Goal: Information Seeking & Learning: Learn about a topic

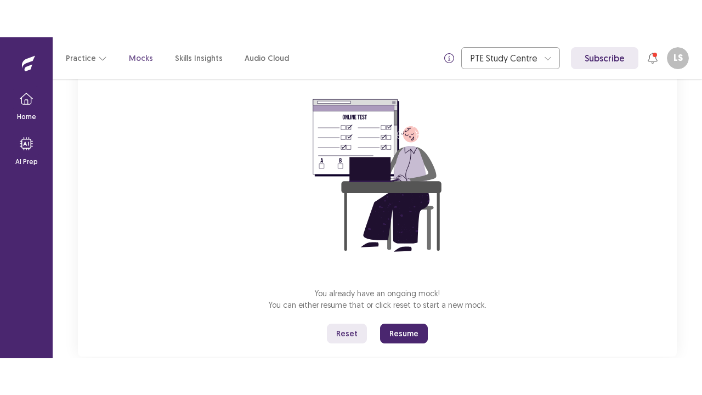
scroll to position [112, 0]
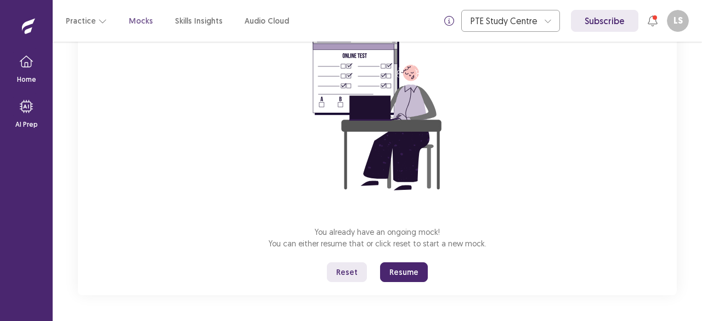
click at [350, 277] on button "Reset" at bounding box center [347, 272] width 40 height 20
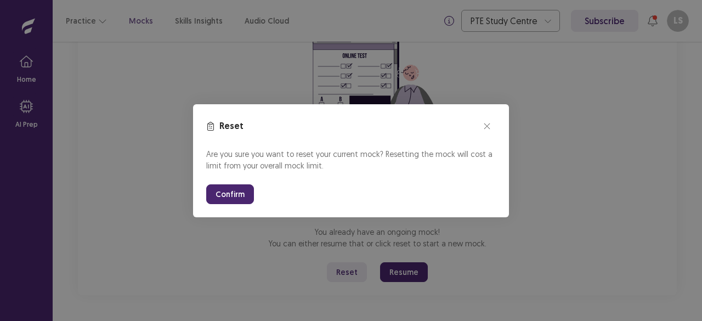
click at [233, 192] on button "Confirm" at bounding box center [230, 194] width 48 height 20
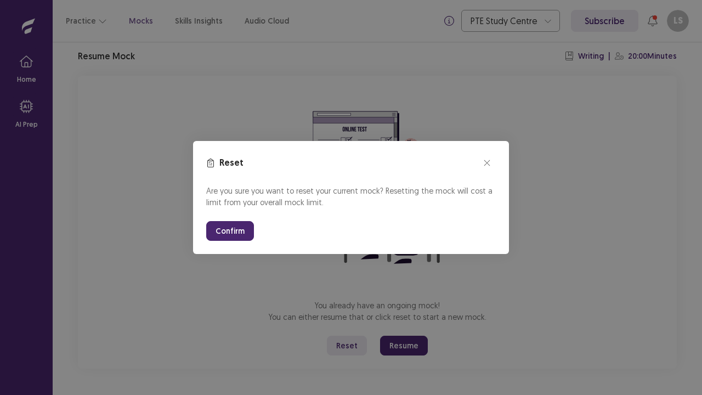
scroll to position [38, 0]
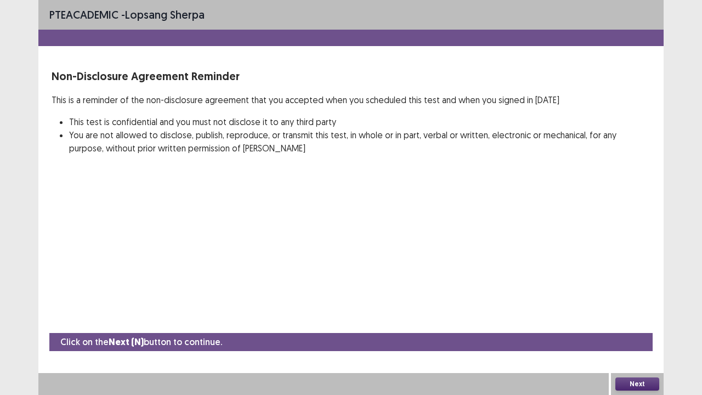
click at [637, 320] on button "Next" at bounding box center [638, 384] width 44 height 13
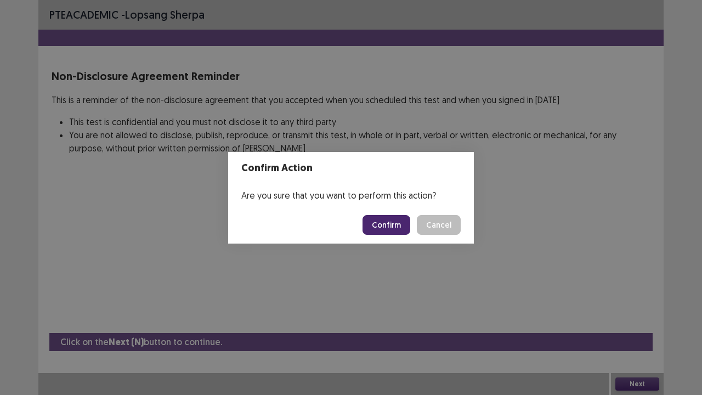
click at [386, 218] on button "Confirm" at bounding box center [387, 225] width 48 height 20
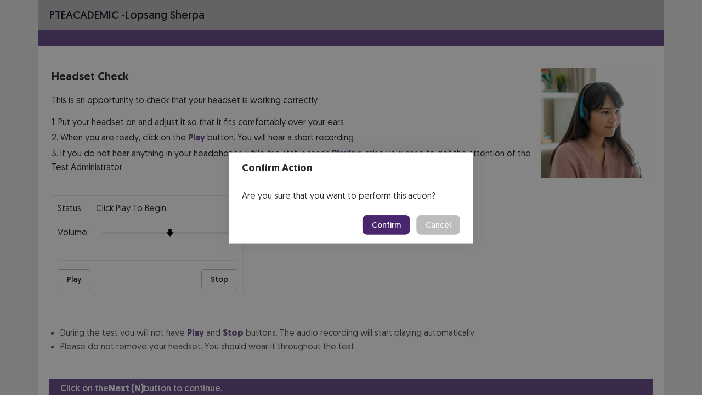
scroll to position [41, 0]
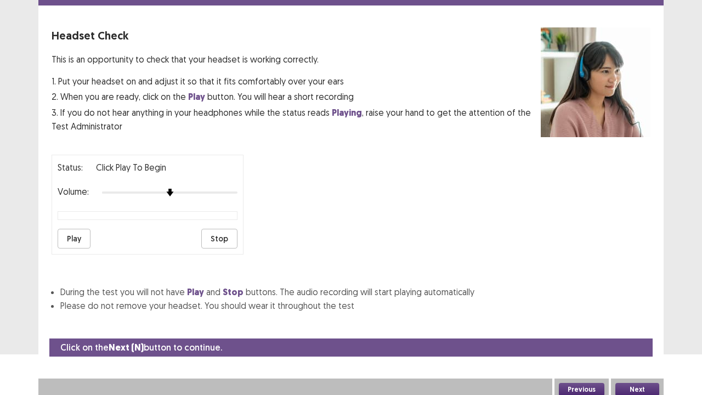
click at [637, 320] on button "Next" at bounding box center [638, 389] width 44 height 13
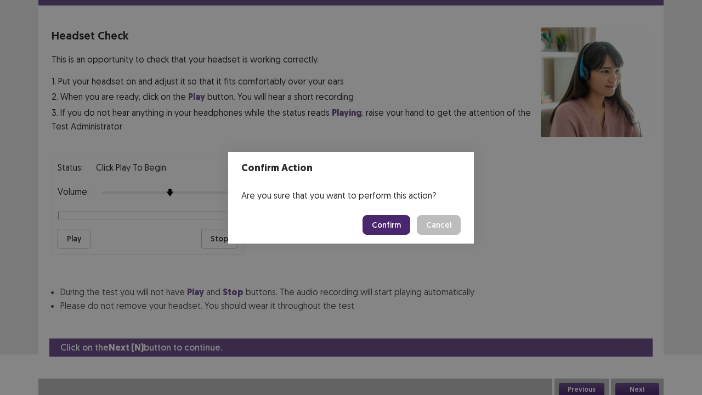
click at [393, 224] on button "Confirm" at bounding box center [387, 225] width 48 height 20
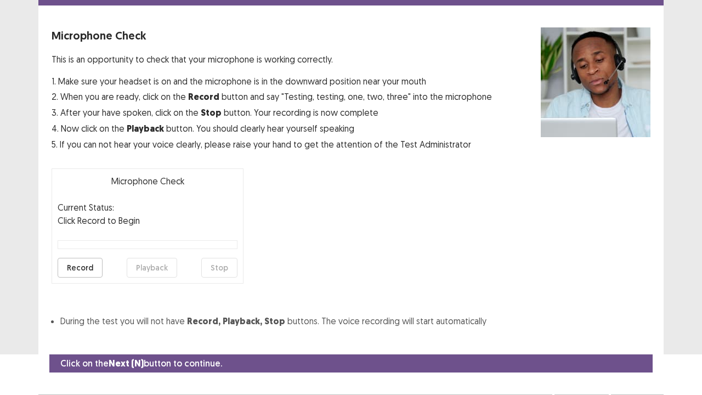
scroll to position [60, 0]
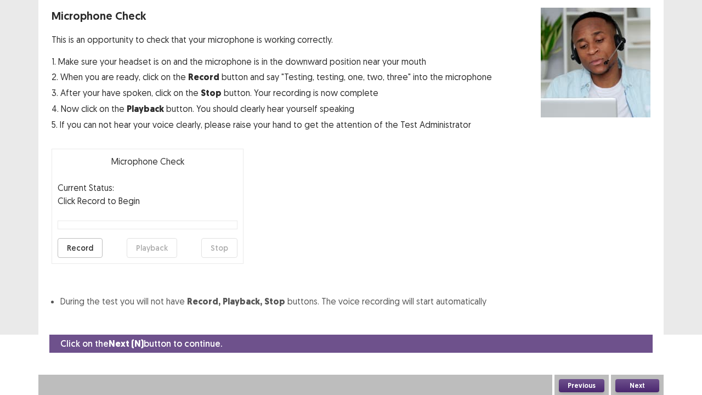
click at [637, 320] on button "Next" at bounding box center [638, 385] width 44 height 13
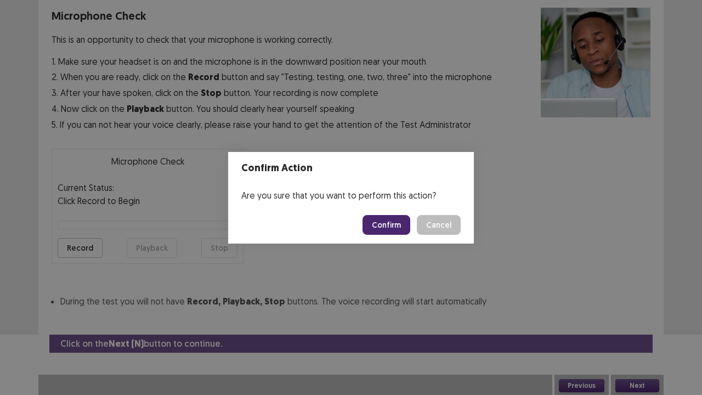
click at [393, 229] on button "Confirm" at bounding box center [387, 225] width 48 height 20
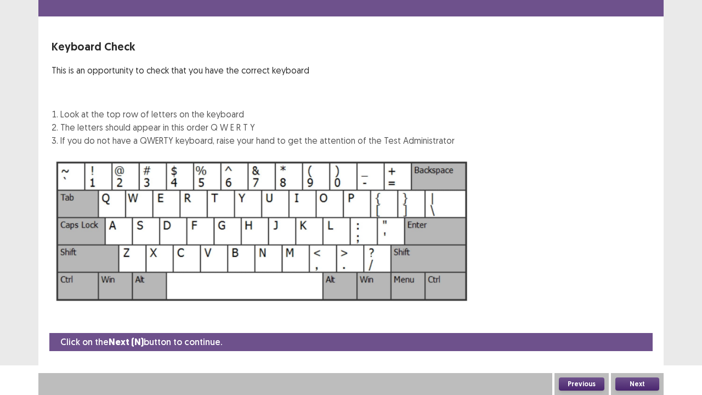
scroll to position [30, 0]
click at [627, 320] on button "Next" at bounding box center [638, 384] width 44 height 13
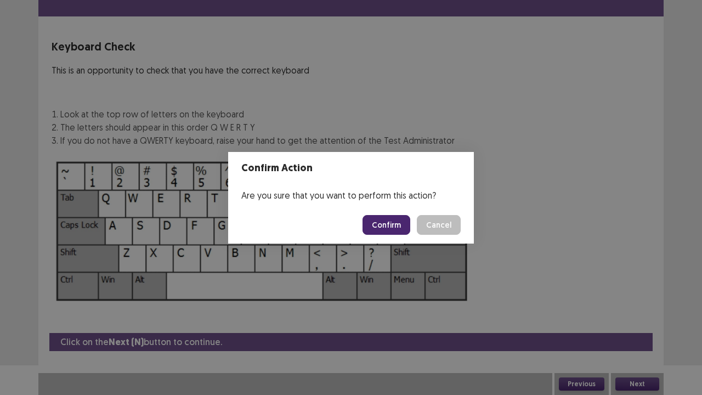
click at [379, 232] on button "Confirm" at bounding box center [387, 225] width 48 height 20
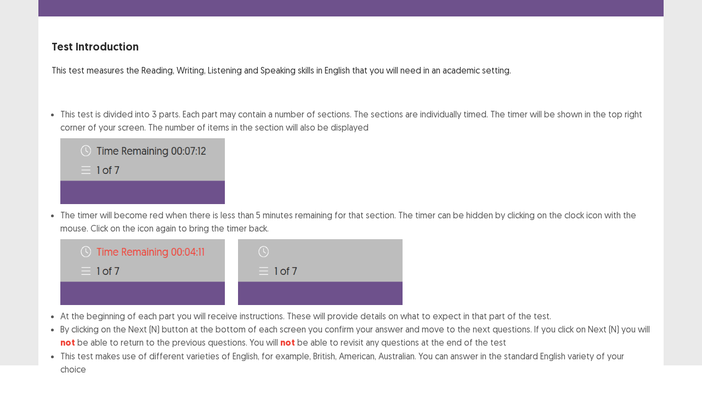
scroll to position [85, 0]
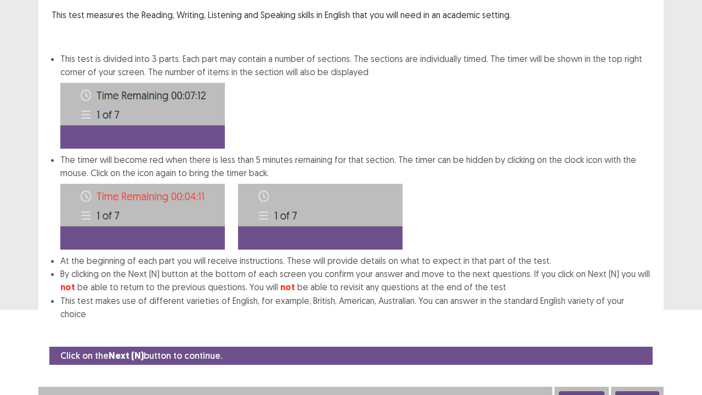
click at [633, 320] on button "Next" at bounding box center [638, 397] width 44 height 13
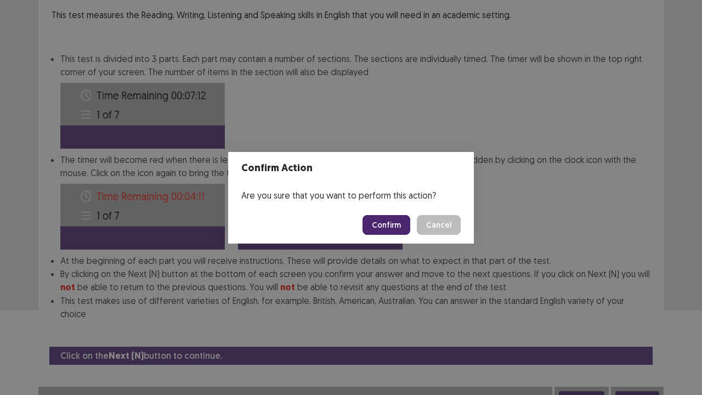
click at [380, 227] on button "Confirm" at bounding box center [387, 225] width 48 height 20
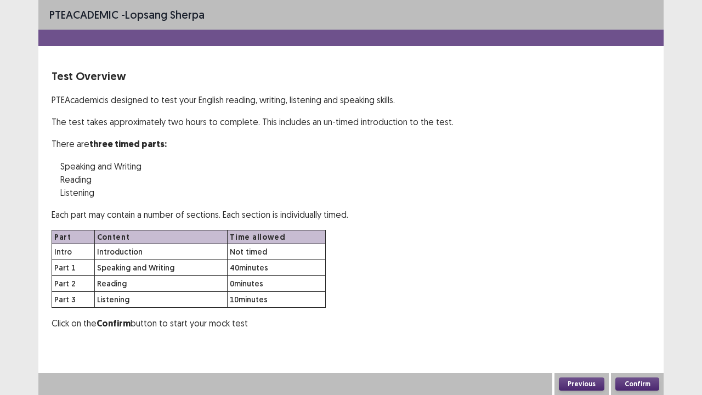
scroll to position [0, 0]
click at [630, 320] on button "Confirm" at bounding box center [638, 384] width 44 height 13
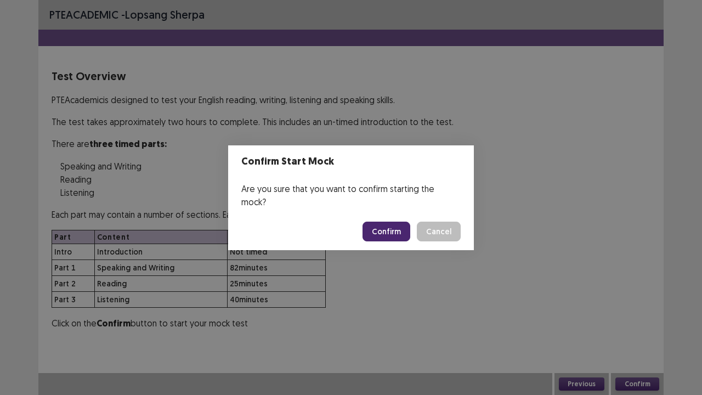
click at [385, 225] on button "Confirm" at bounding box center [387, 232] width 48 height 20
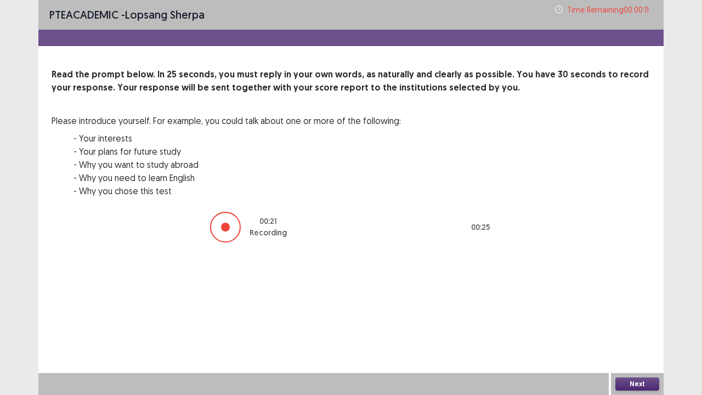
click at [651, 320] on button "Next" at bounding box center [638, 384] width 44 height 13
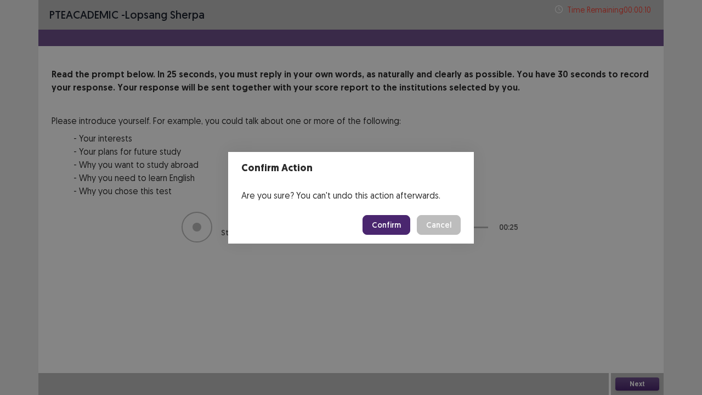
click at [392, 221] on button "Confirm" at bounding box center [387, 225] width 48 height 20
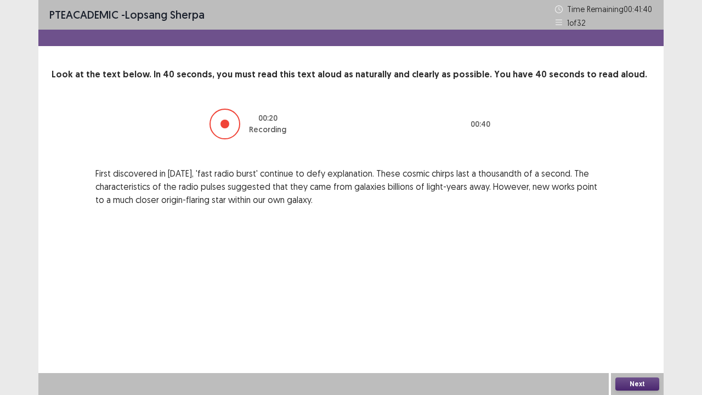
click at [639, 320] on button "Next" at bounding box center [638, 384] width 44 height 13
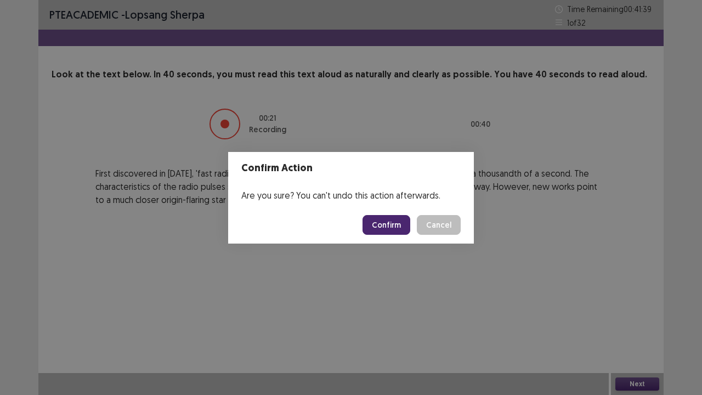
click at [393, 228] on button "Confirm" at bounding box center [387, 225] width 48 height 20
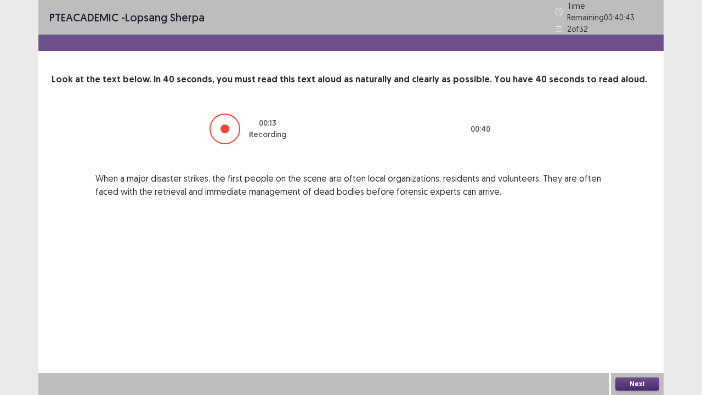
click at [630, 320] on button "Next" at bounding box center [638, 384] width 44 height 13
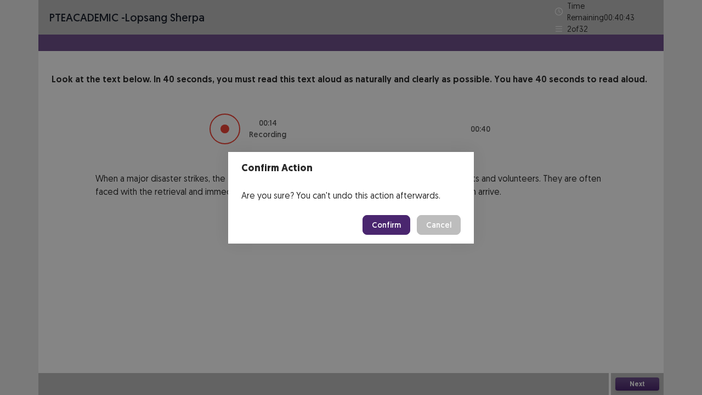
click at [388, 228] on button "Confirm" at bounding box center [387, 225] width 48 height 20
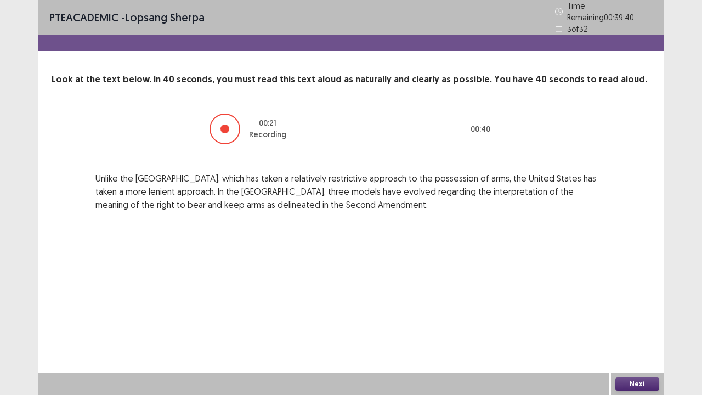
click at [638, 320] on button "Next" at bounding box center [638, 384] width 44 height 13
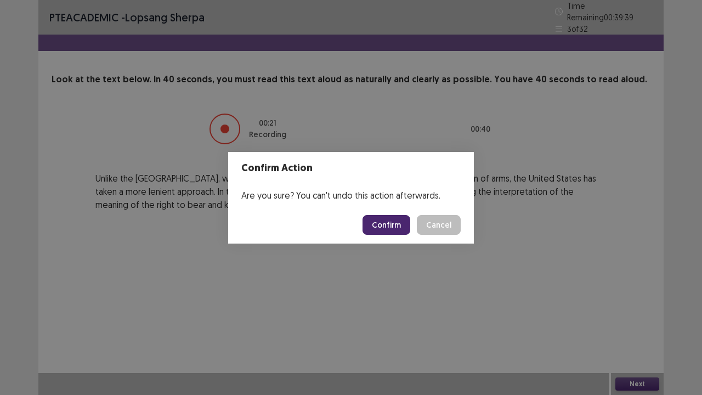
click at [391, 226] on button "Confirm" at bounding box center [387, 225] width 48 height 20
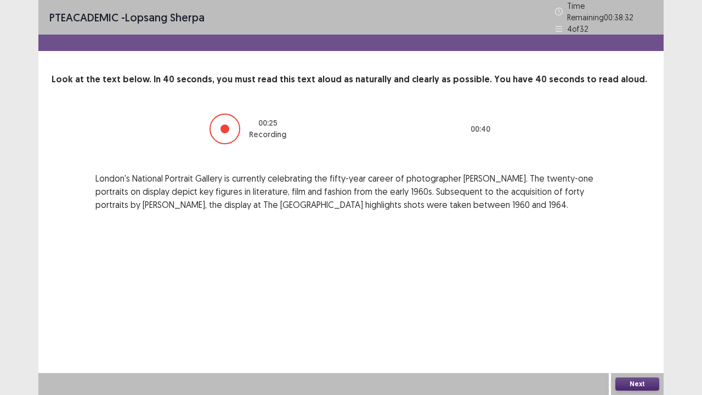
click at [638, 320] on button "Next" at bounding box center [638, 384] width 44 height 13
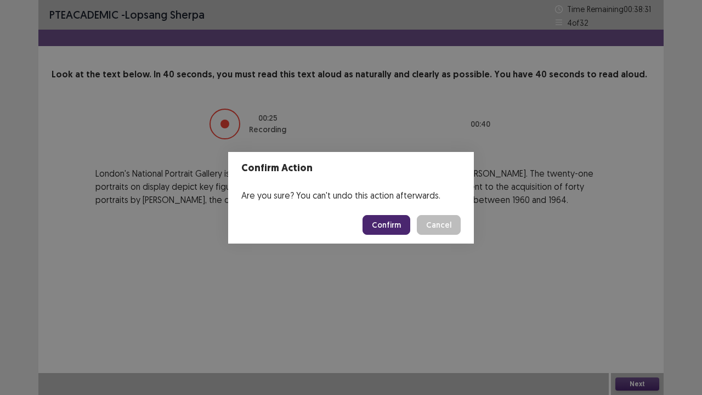
click at [401, 229] on button "Confirm" at bounding box center [387, 225] width 48 height 20
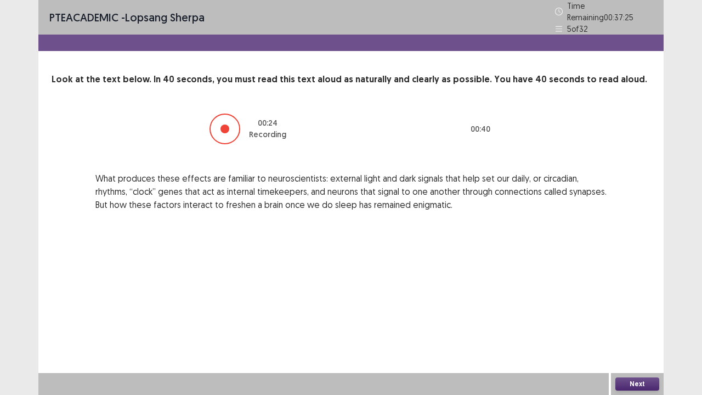
click at [624, 320] on button "Next" at bounding box center [638, 384] width 44 height 13
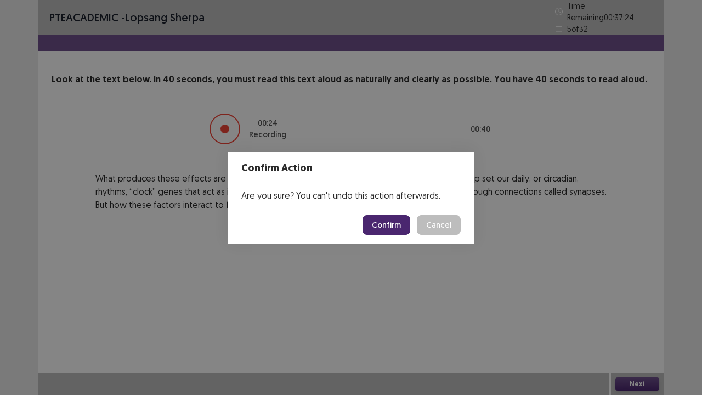
click at [382, 226] on button "Confirm" at bounding box center [387, 225] width 48 height 20
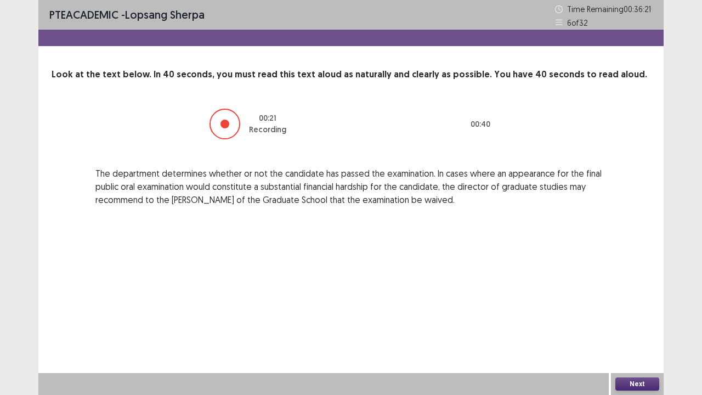
click at [630, 320] on button "Next" at bounding box center [638, 384] width 44 height 13
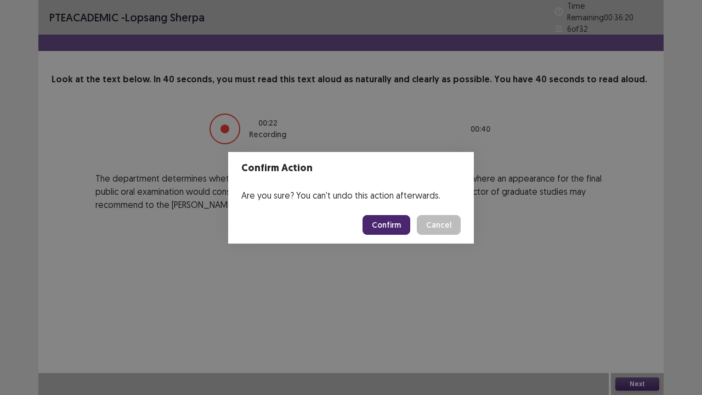
click at [388, 228] on button "Confirm" at bounding box center [387, 225] width 48 height 20
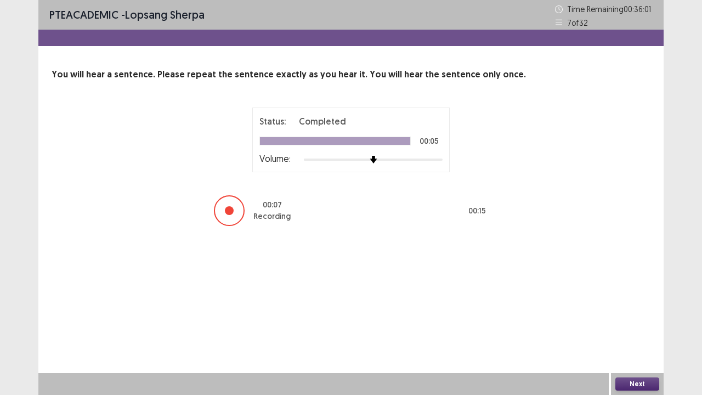
click at [638, 320] on button "Next" at bounding box center [638, 384] width 44 height 13
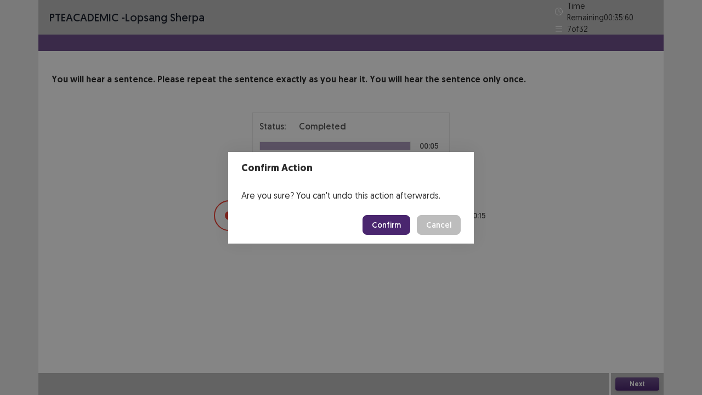
click at [393, 227] on button "Confirm" at bounding box center [387, 225] width 48 height 20
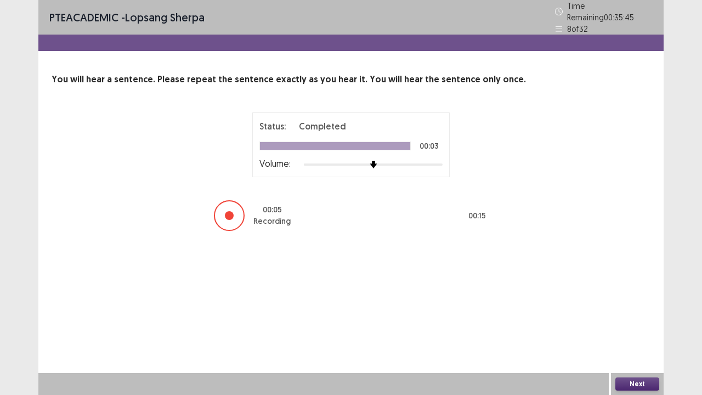
click at [634, 320] on button "Next" at bounding box center [638, 384] width 44 height 13
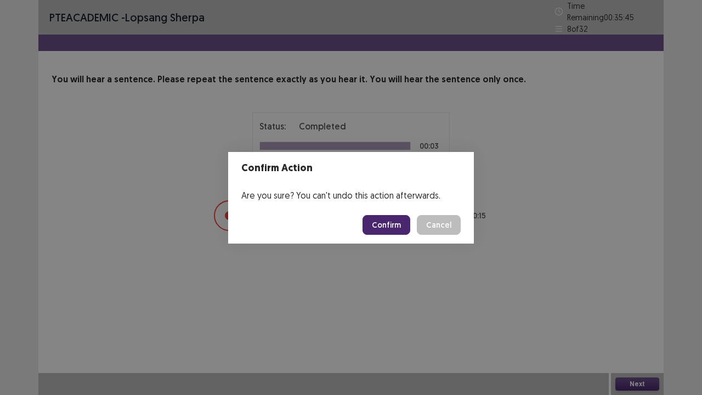
click at [397, 228] on button "Confirm" at bounding box center [387, 225] width 48 height 20
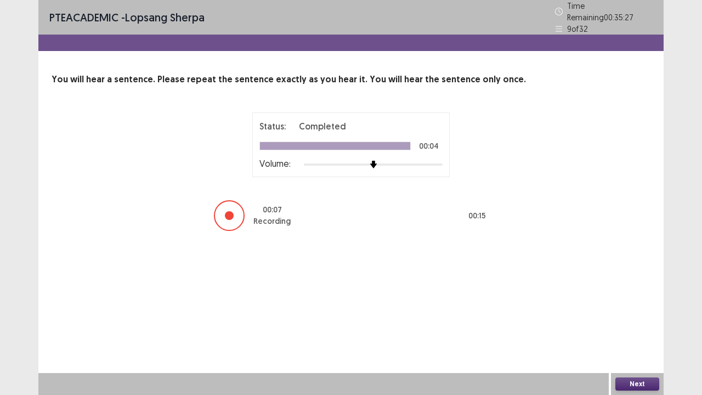
click at [640, 320] on button "Next" at bounding box center [638, 384] width 44 height 13
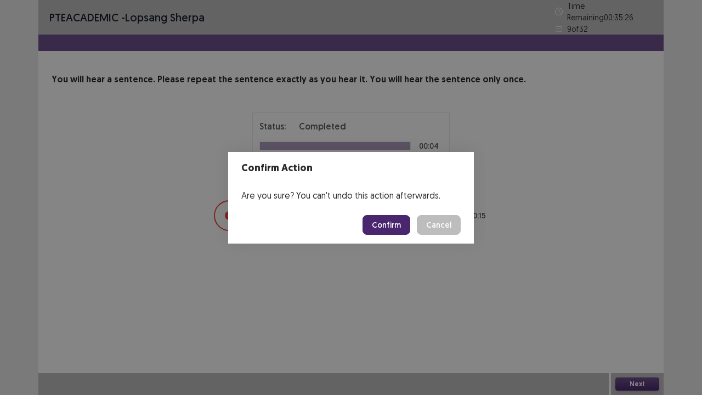
click at [394, 226] on button "Confirm" at bounding box center [387, 225] width 48 height 20
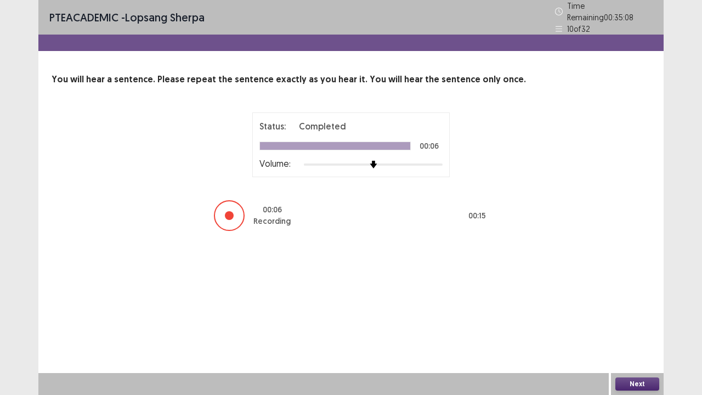
click at [633, 320] on button "Next" at bounding box center [638, 384] width 44 height 13
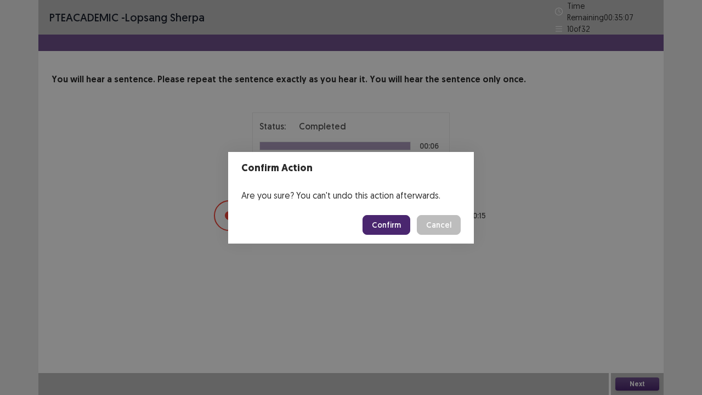
click at [389, 224] on button "Confirm" at bounding box center [387, 225] width 48 height 20
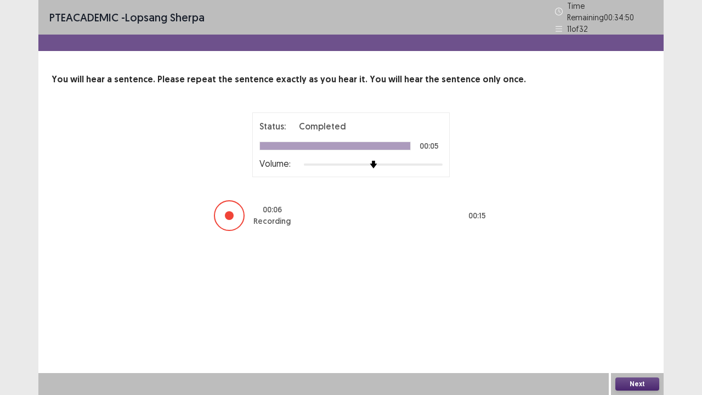
click at [636, 320] on button "Next" at bounding box center [638, 384] width 44 height 13
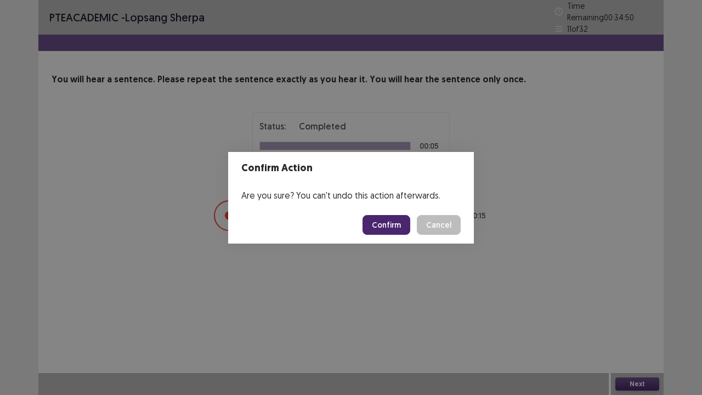
click at [388, 230] on button "Confirm" at bounding box center [387, 225] width 48 height 20
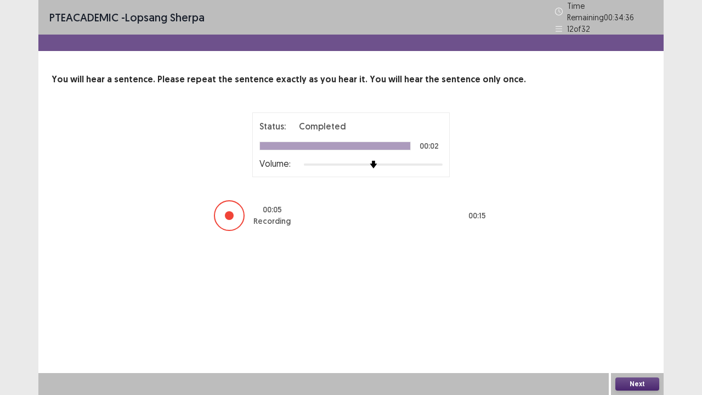
click at [630, 320] on button "Next" at bounding box center [638, 384] width 44 height 13
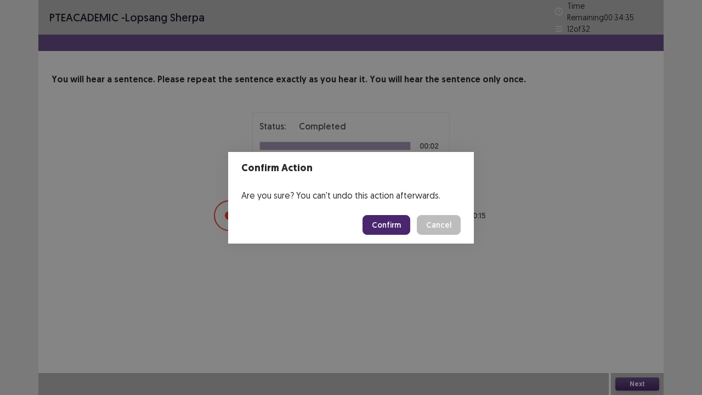
click at [393, 227] on button "Confirm" at bounding box center [387, 225] width 48 height 20
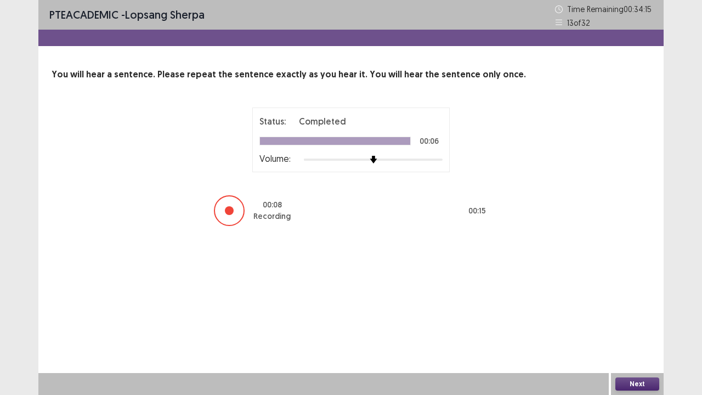
click at [630, 320] on button "Next" at bounding box center [638, 384] width 44 height 13
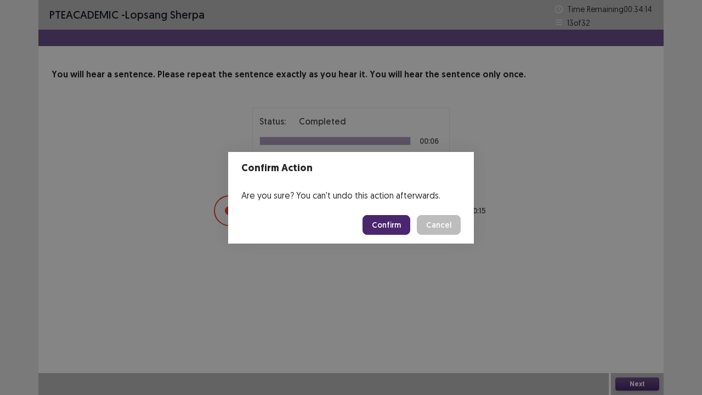
click at [396, 227] on button "Confirm" at bounding box center [387, 225] width 48 height 20
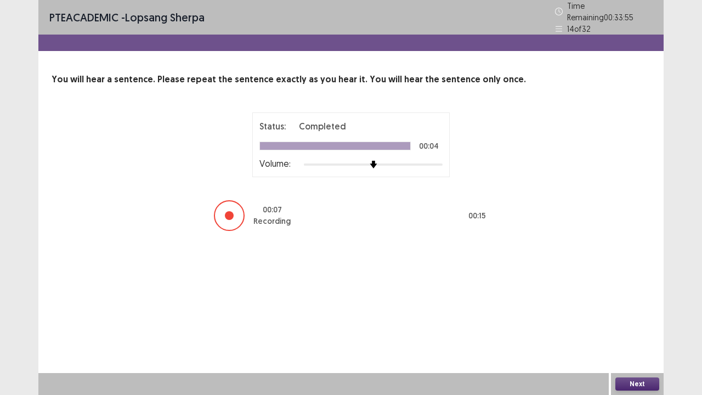
click at [631, 320] on button "Next" at bounding box center [638, 384] width 44 height 13
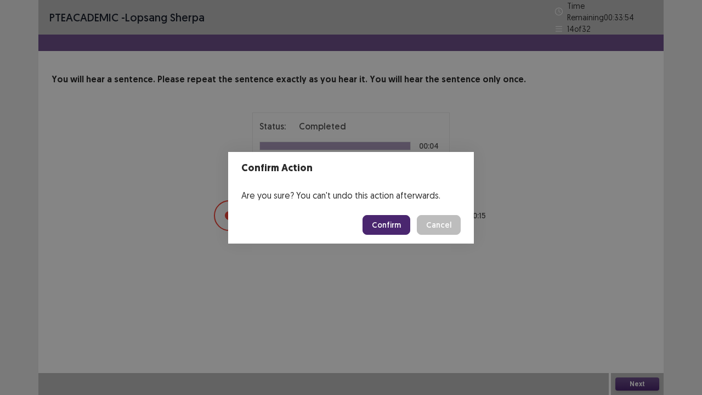
click at [393, 226] on button "Confirm" at bounding box center [387, 225] width 48 height 20
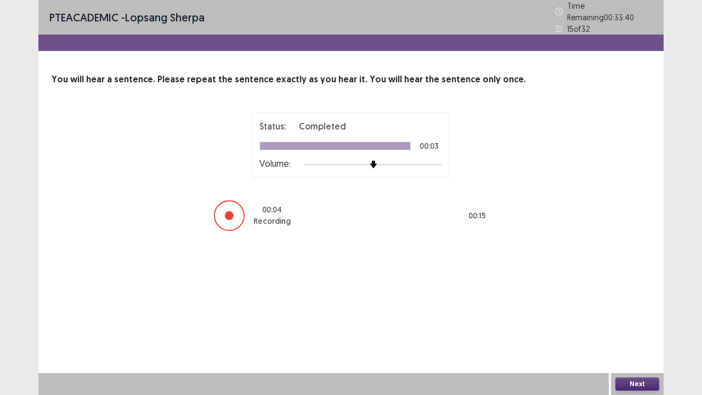
click at [632, 320] on button "Next" at bounding box center [638, 384] width 44 height 13
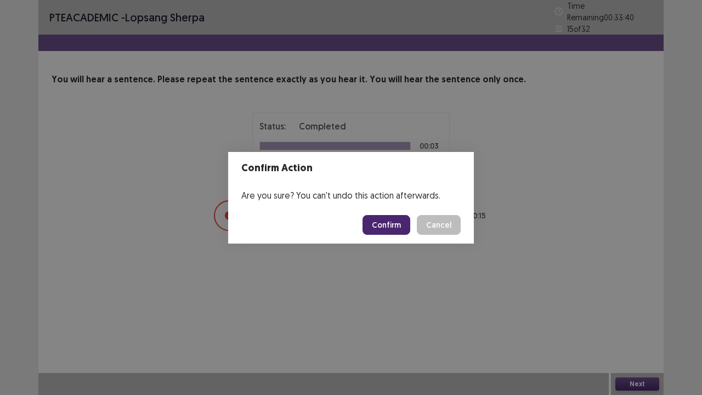
click at [393, 226] on button "Confirm" at bounding box center [387, 225] width 48 height 20
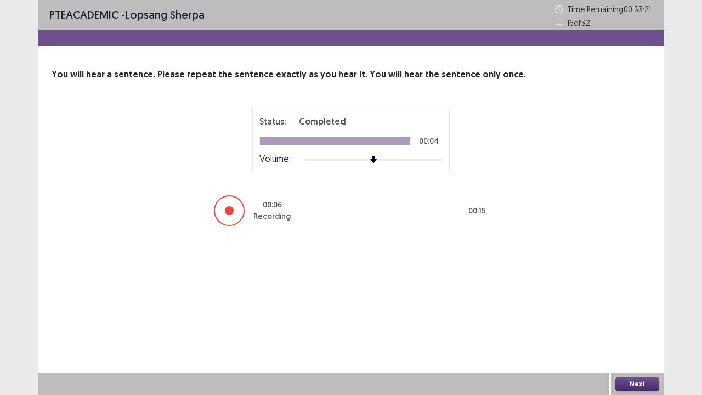
click at [639, 320] on button "Next" at bounding box center [638, 384] width 44 height 13
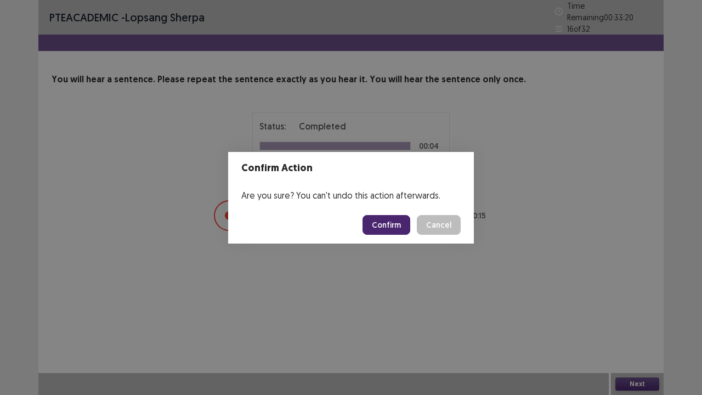
click at [391, 226] on button "Confirm" at bounding box center [387, 225] width 48 height 20
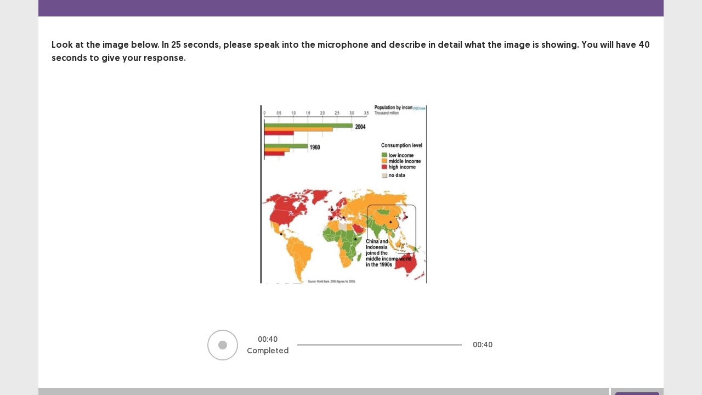
scroll to position [44, 0]
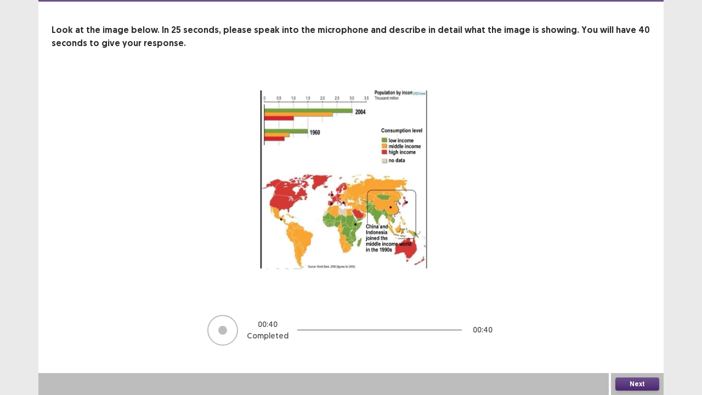
click at [629, 320] on button "Next" at bounding box center [638, 384] width 44 height 13
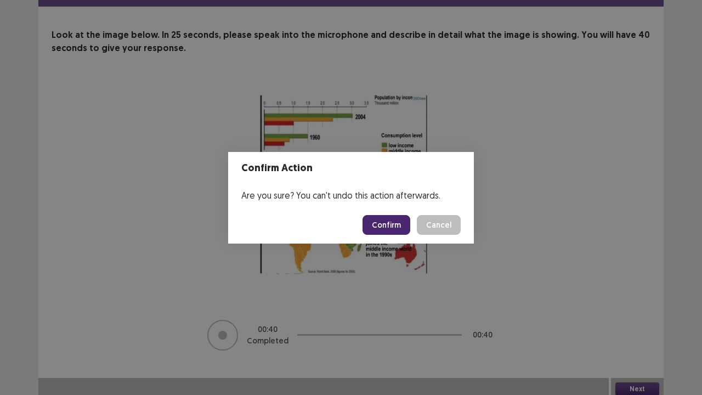
click at [392, 229] on button "Confirm" at bounding box center [387, 225] width 48 height 20
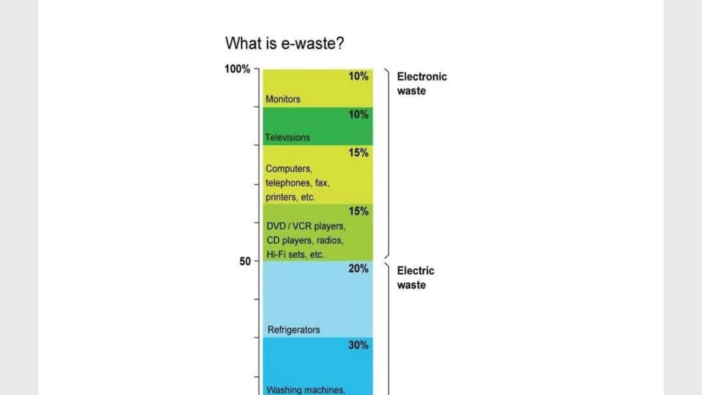
scroll to position [268, 0]
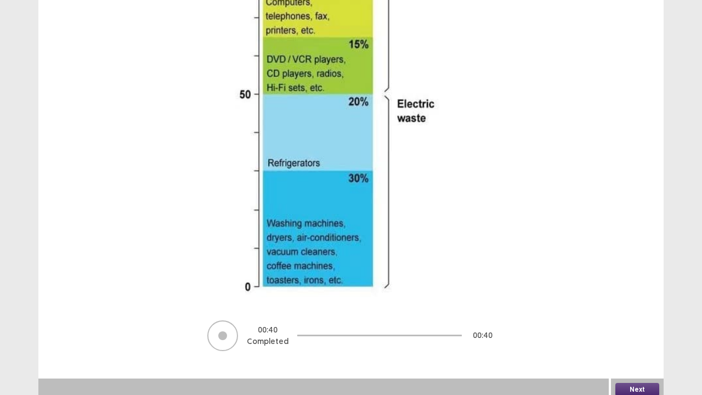
click at [636, 320] on button "Next" at bounding box center [638, 389] width 44 height 13
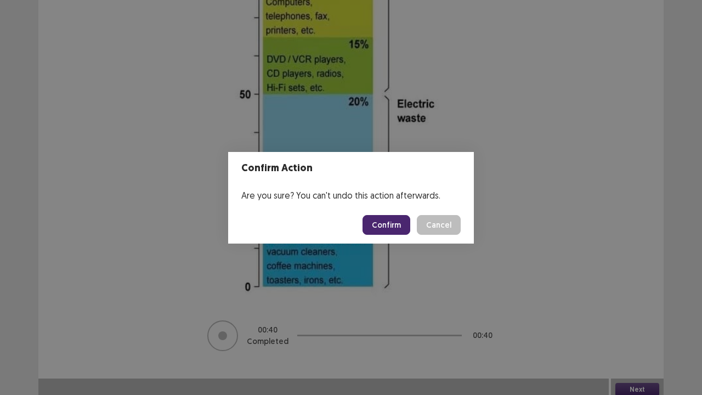
click at [391, 234] on button "Confirm" at bounding box center [387, 225] width 48 height 20
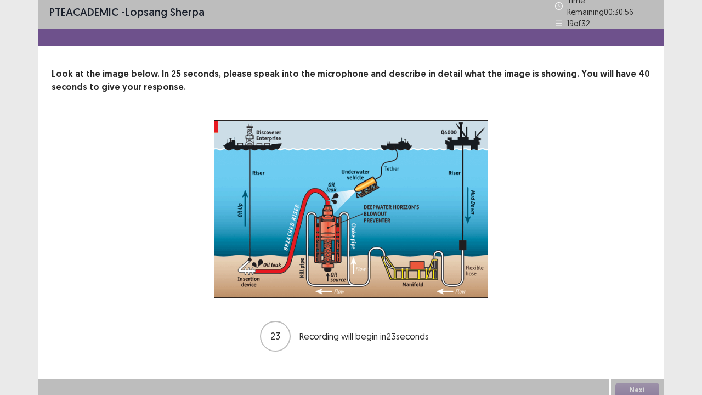
scroll to position [6, 0]
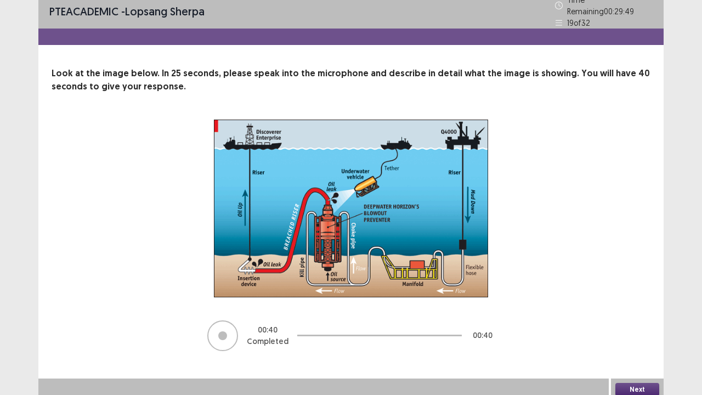
click at [641, 320] on button "Next" at bounding box center [638, 389] width 44 height 13
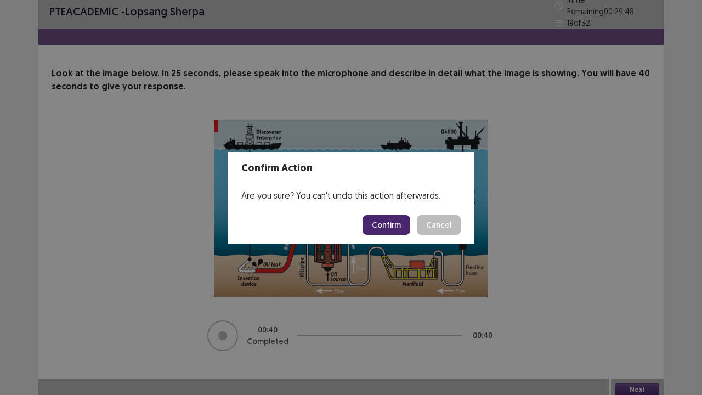
click at [395, 229] on button "Confirm" at bounding box center [387, 225] width 48 height 20
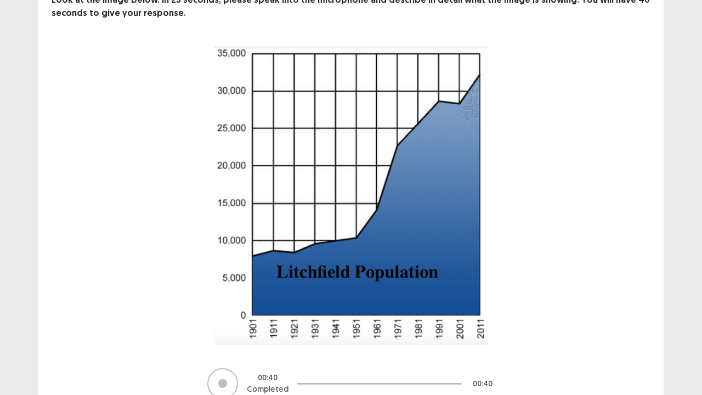
scroll to position [128, 0]
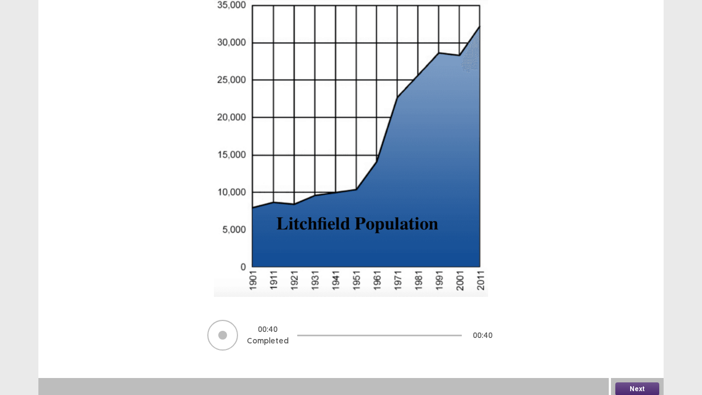
click at [634, 320] on button "Next" at bounding box center [638, 388] width 44 height 13
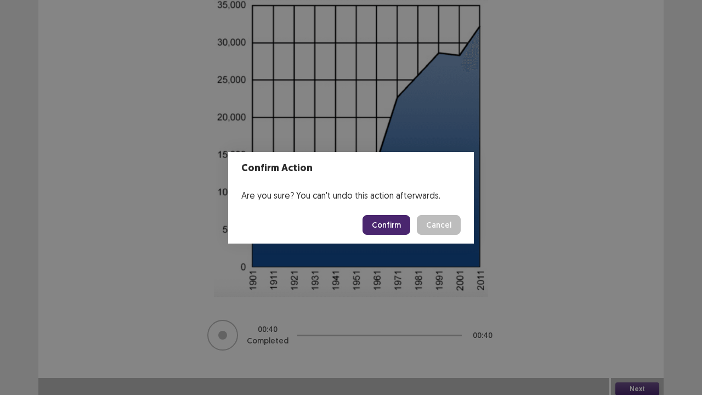
click at [387, 222] on button "Confirm" at bounding box center [387, 225] width 48 height 20
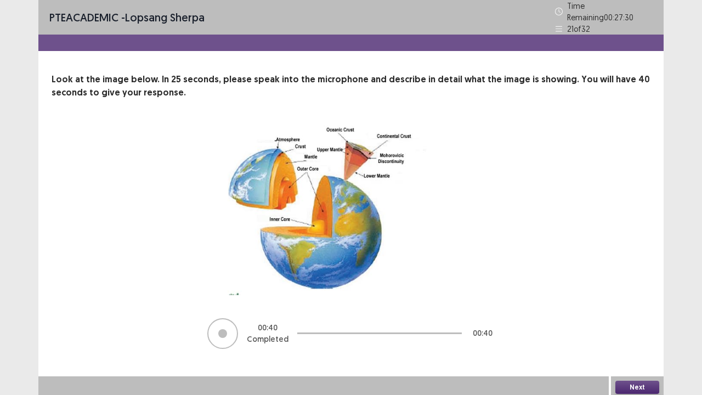
click at [643, 320] on button "Next" at bounding box center [638, 387] width 44 height 13
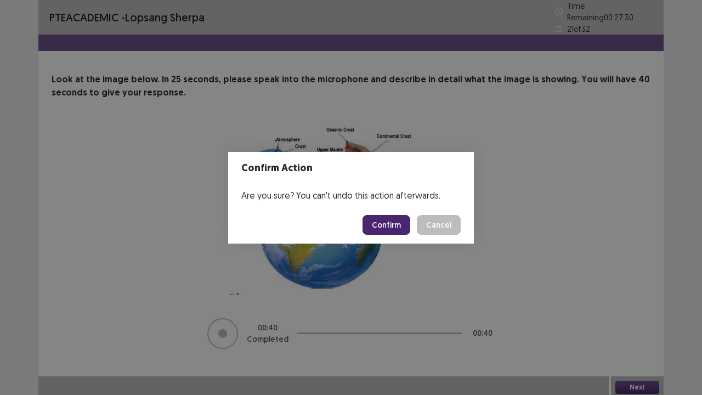
click at [394, 229] on button "Confirm" at bounding box center [387, 225] width 48 height 20
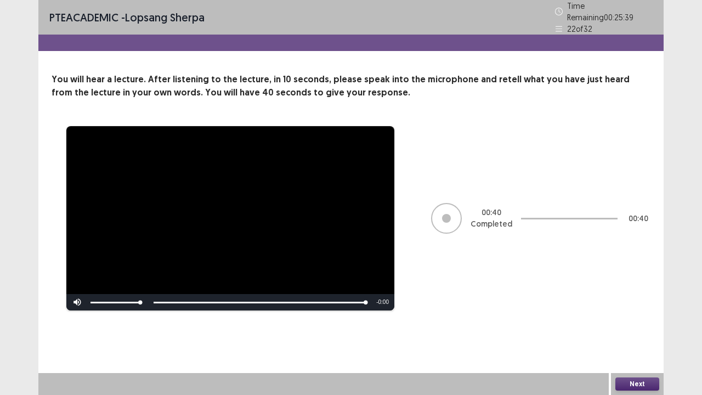
click at [628, 320] on button "Next" at bounding box center [638, 384] width 44 height 13
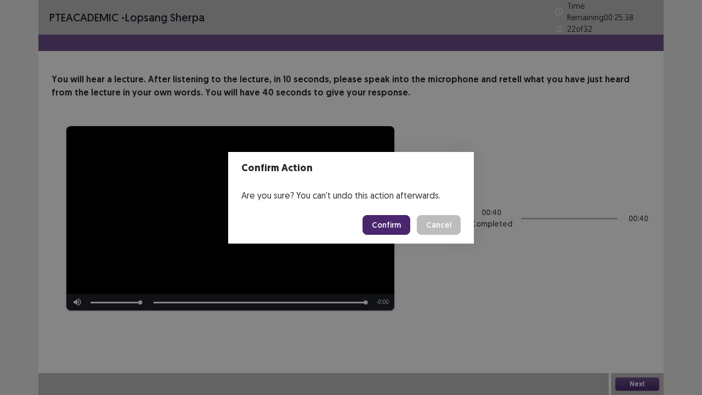
click at [395, 232] on button "Confirm" at bounding box center [387, 225] width 48 height 20
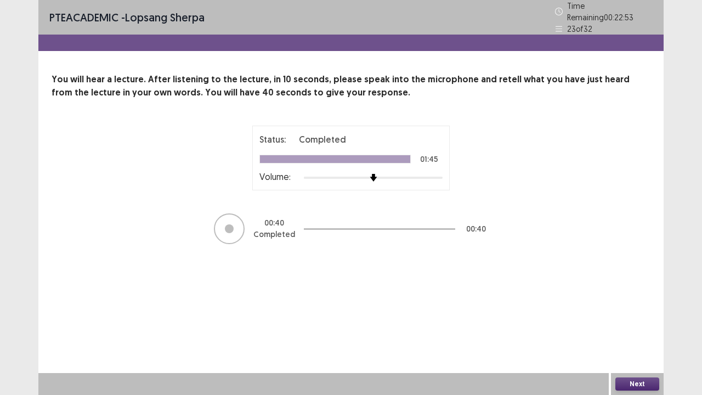
click at [623, 320] on button "Next" at bounding box center [638, 384] width 44 height 13
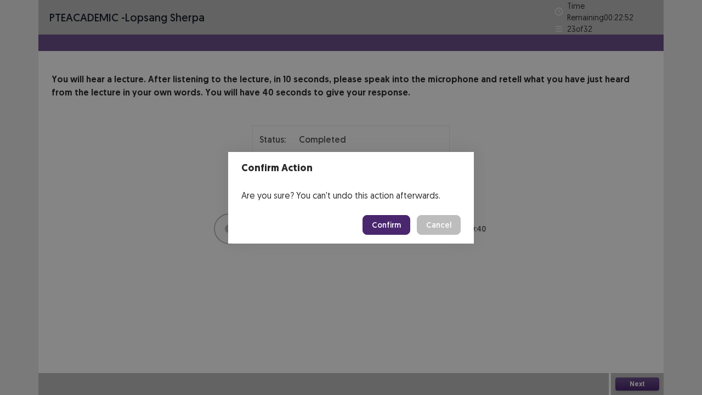
click at [390, 226] on button "Confirm" at bounding box center [387, 225] width 48 height 20
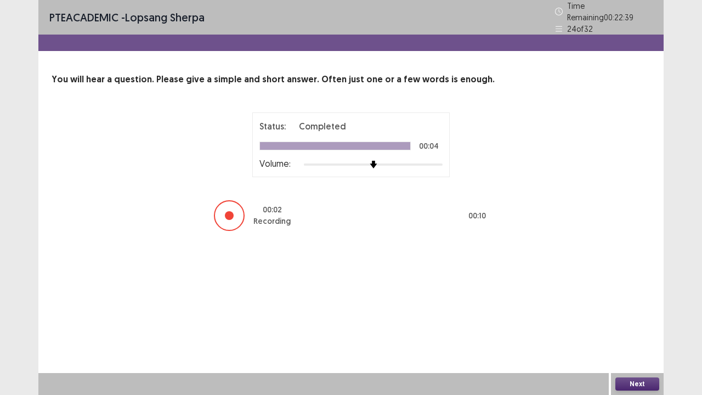
click at [635, 320] on button "Next" at bounding box center [638, 384] width 44 height 13
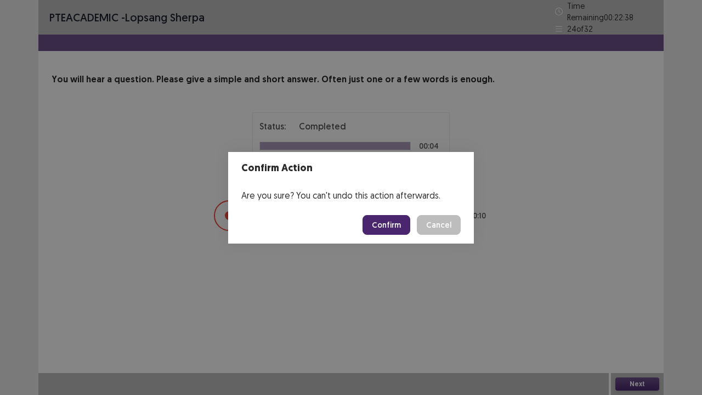
click at [394, 227] on button "Confirm" at bounding box center [387, 225] width 48 height 20
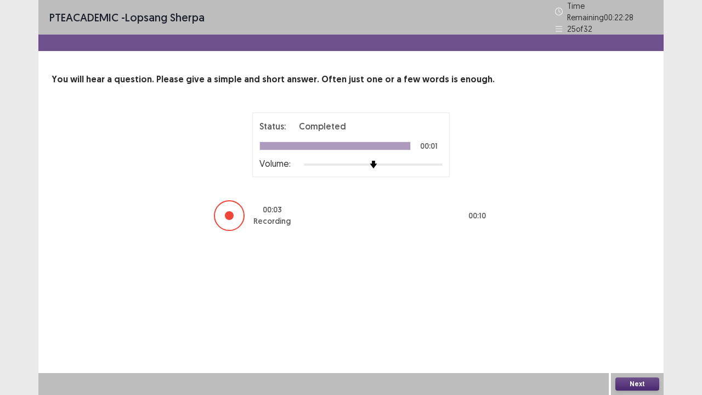
click at [637, 320] on button "Next" at bounding box center [638, 384] width 44 height 13
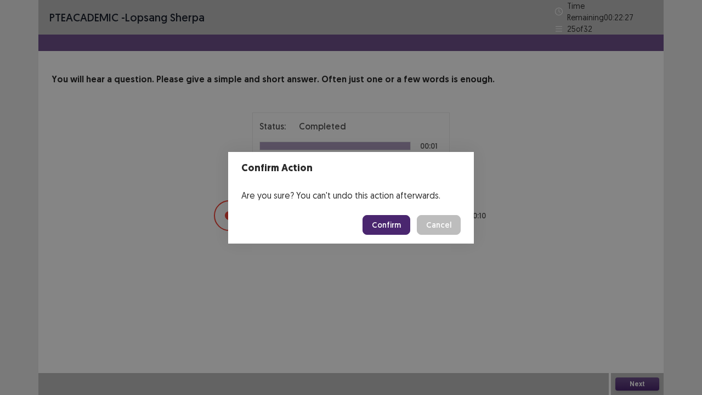
click at [379, 217] on button "Confirm" at bounding box center [387, 225] width 48 height 20
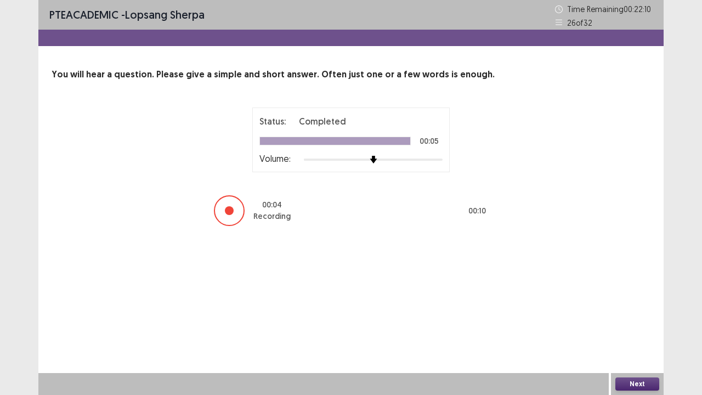
click at [636, 320] on button "Next" at bounding box center [638, 384] width 44 height 13
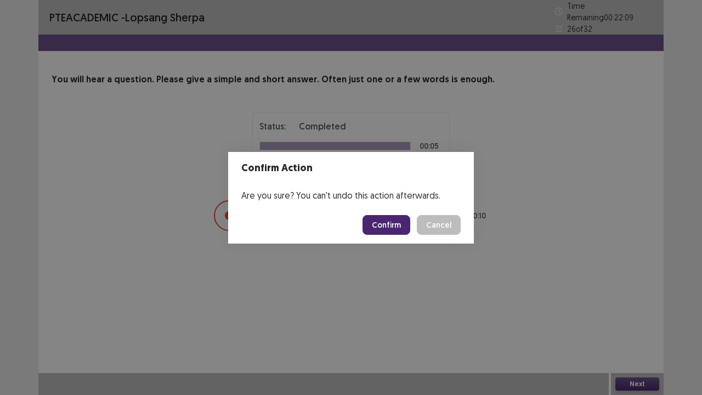
click at [382, 225] on button "Confirm" at bounding box center [387, 225] width 48 height 20
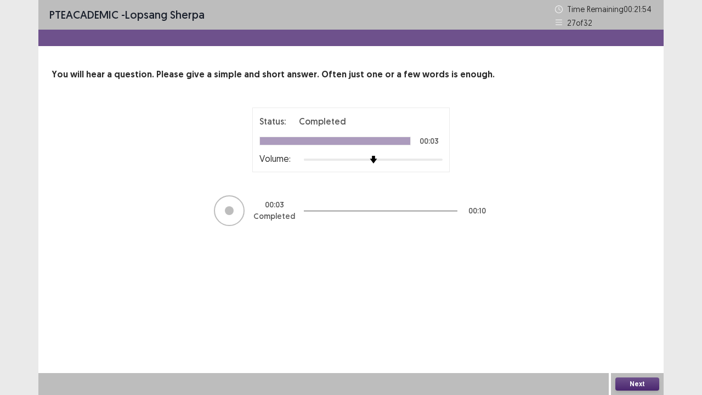
click at [637, 320] on button "Next" at bounding box center [638, 384] width 44 height 13
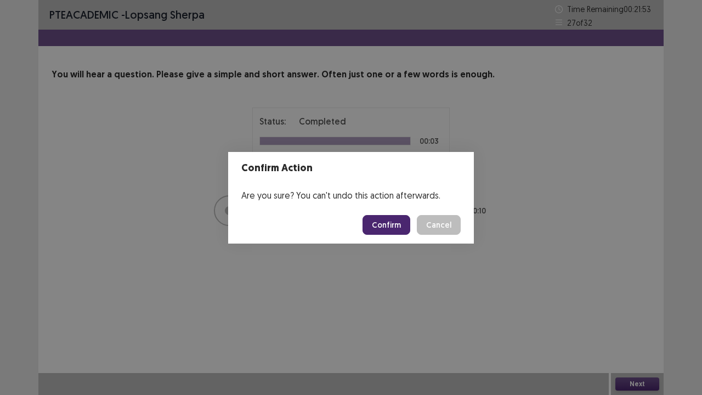
click at [382, 230] on button "Confirm" at bounding box center [387, 225] width 48 height 20
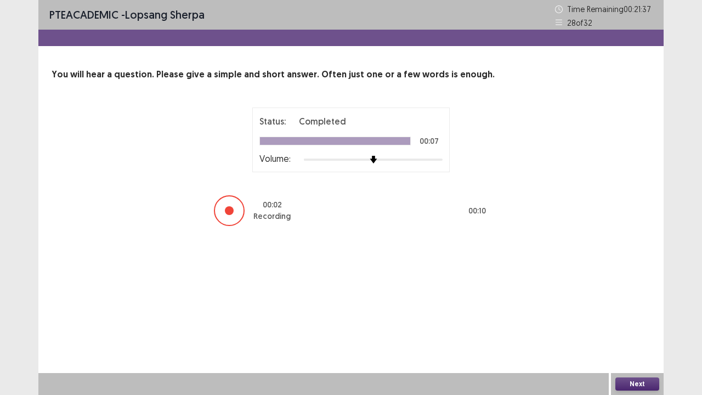
click at [641, 320] on button "Next" at bounding box center [638, 384] width 44 height 13
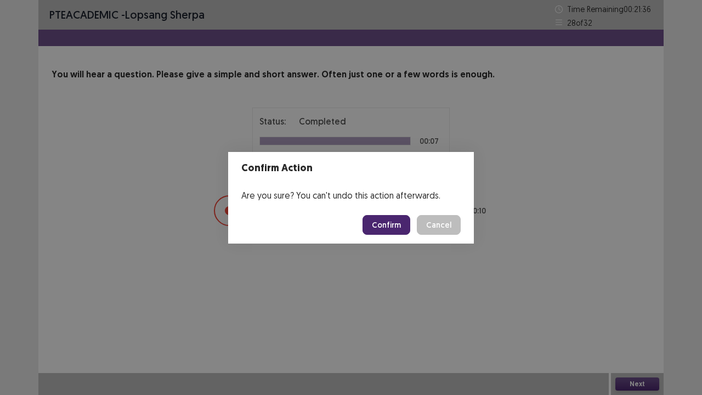
click at [385, 232] on button "Confirm" at bounding box center [387, 225] width 48 height 20
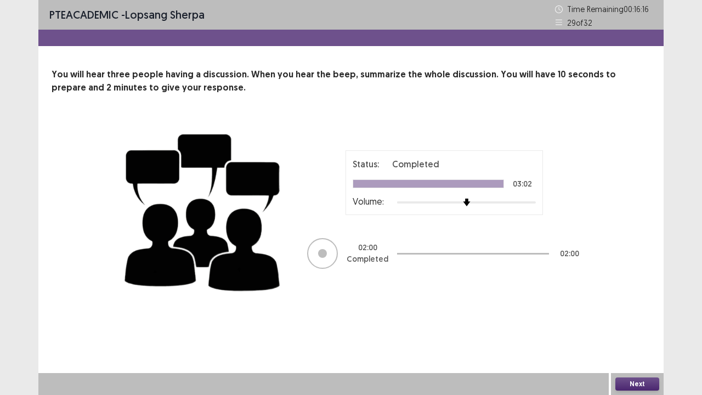
click at [637, 320] on button "Next" at bounding box center [638, 384] width 44 height 13
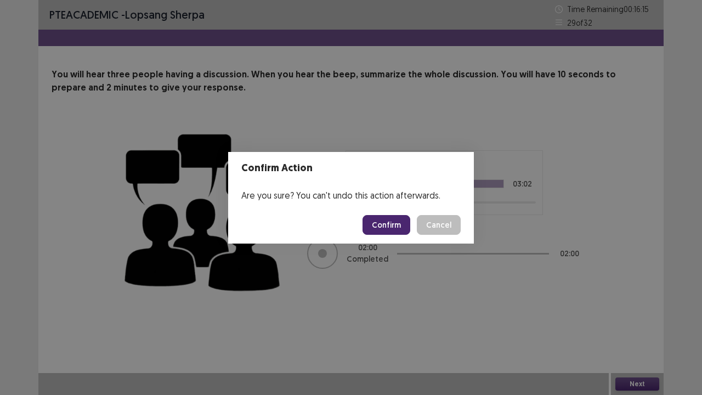
click at [390, 221] on button "Confirm" at bounding box center [387, 225] width 48 height 20
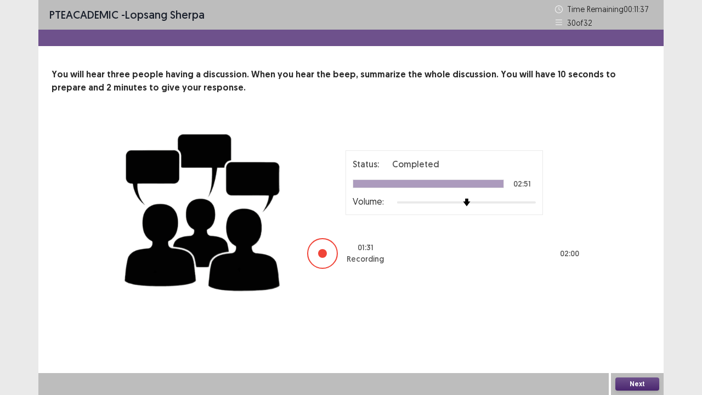
click at [612, 320] on div "PTE academic - lopsang sherpa Time Remaining 00 : 11 : 37 30 of 32 You will hea…" at bounding box center [351, 197] width 626 height 395
click at [646, 320] on button "Next" at bounding box center [638, 384] width 44 height 13
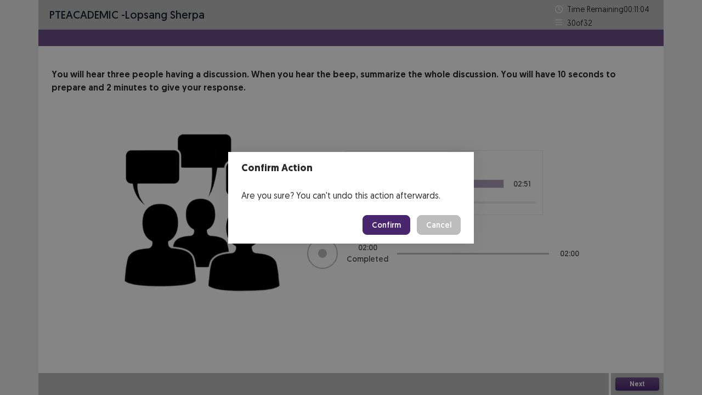
click at [390, 215] on button "Confirm" at bounding box center [387, 225] width 48 height 20
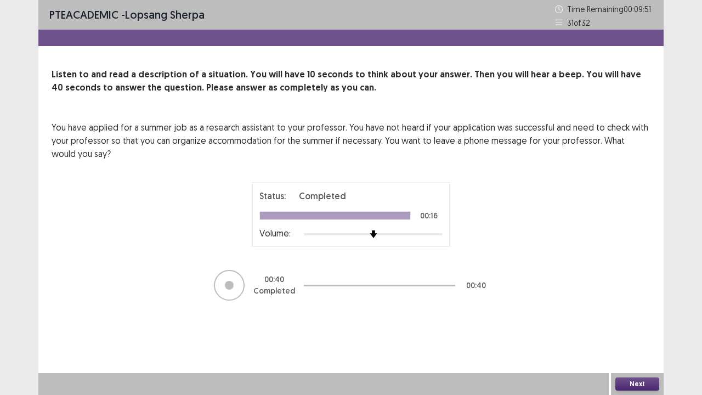
click at [639, 320] on button "Next" at bounding box center [638, 384] width 44 height 13
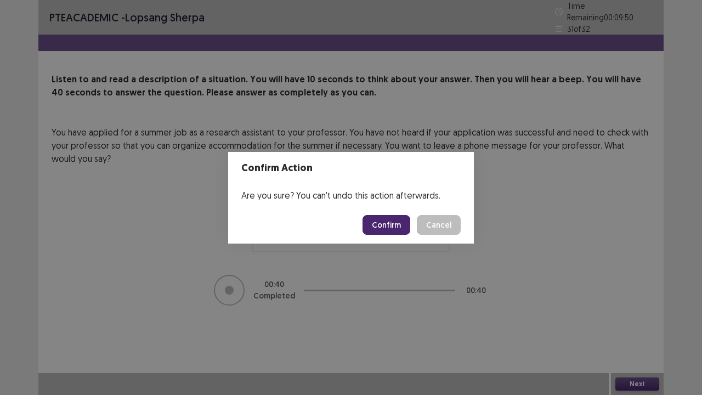
click at [383, 227] on button "Confirm" at bounding box center [387, 225] width 48 height 20
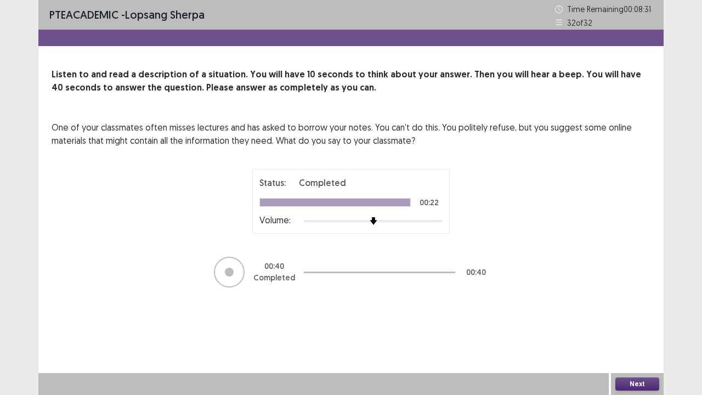
click at [637, 320] on button "Next" at bounding box center [638, 384] width 44 height 13
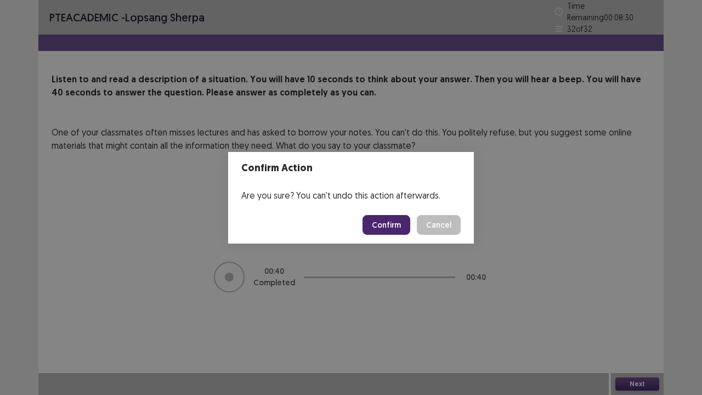
click at [394, 228] on button "Confirm" at bounding box center [387, 225] width 48 height 20
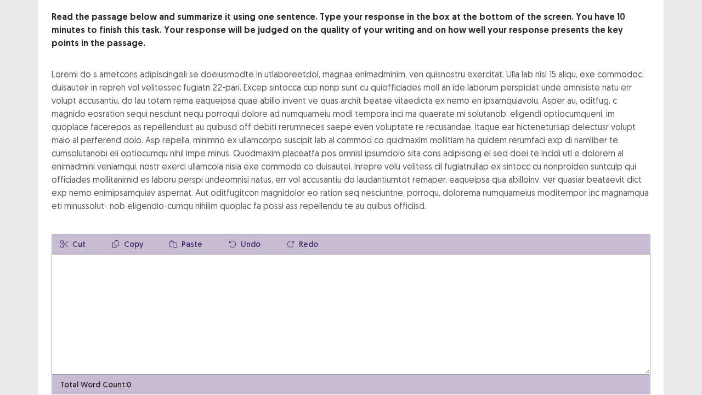
scroll to position [65, 0]
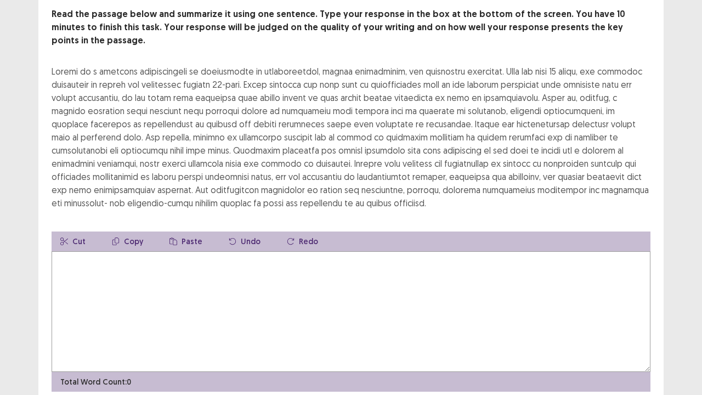
click at [401, 320] on textarea at bounding box center [351, 311] width 599 height 121
type textarea "*"
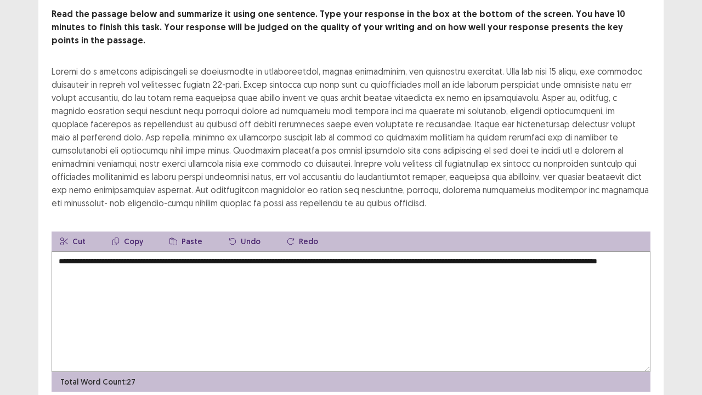
drag, startPoint x: 680, startPoint y: 108, endPoint x: 688, endPoint y: 138, distance: 30.6
click at [688, 138] on div "**********" at bounding box center [351, 187] width 702 height 505
click at [140, 251] on textarea "**********" at bounding box center [351, 311] width 599 height 121
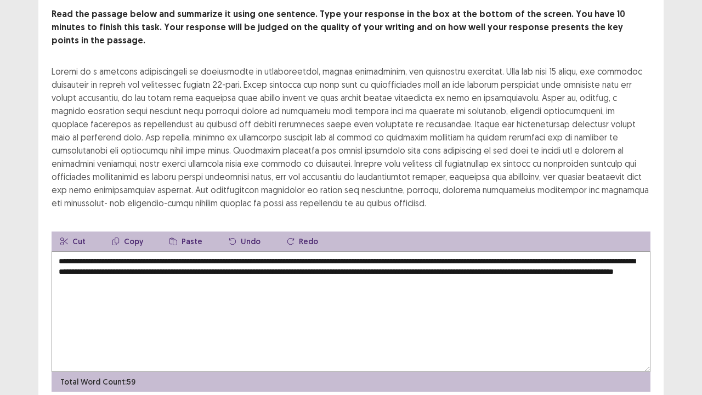
click at [702, 131] on div "**********" at bounding box center [351, 187] width 702 height 505
click at [286, 279] on textarea "**********" at bounding box center [351, 311] width 599 height 121
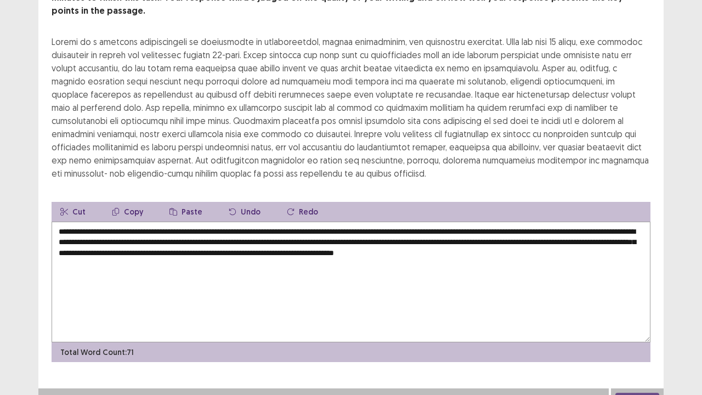
scroll to position [92, 0]
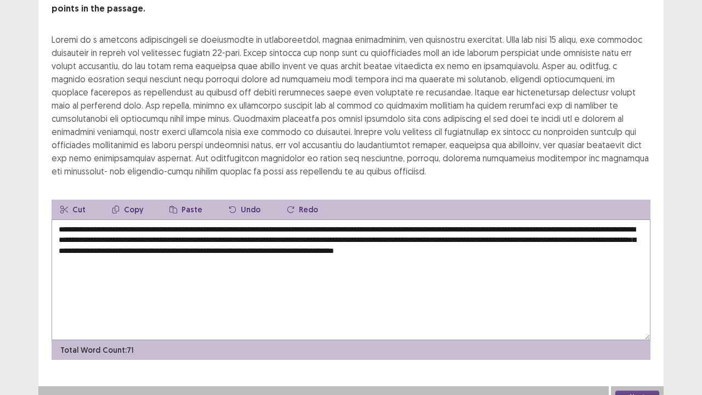
type textarea "**********"
click at [635, 320] on button "Next" at bounding box center [638, 397] width 44 height 13
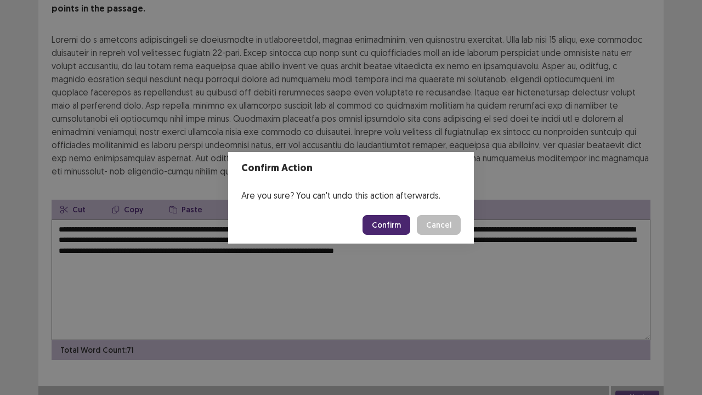
click at [392, 224] on button "Confirm" at bounding box center [387, 225] width 48 height 20
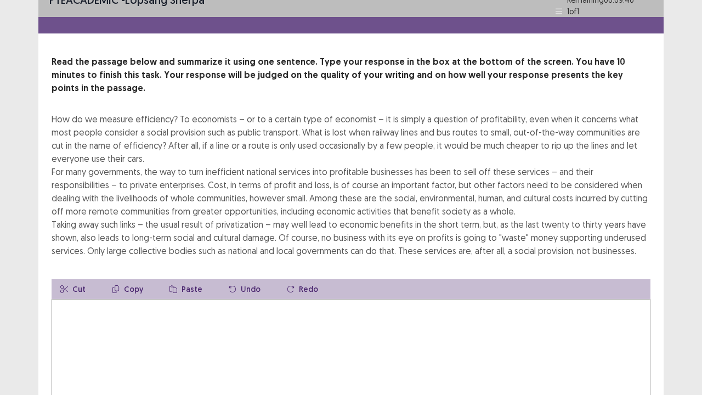
scroll to position [18, 0]
click at [304, 314] on textarea at bounding box center [351, 359] width 599 height 121
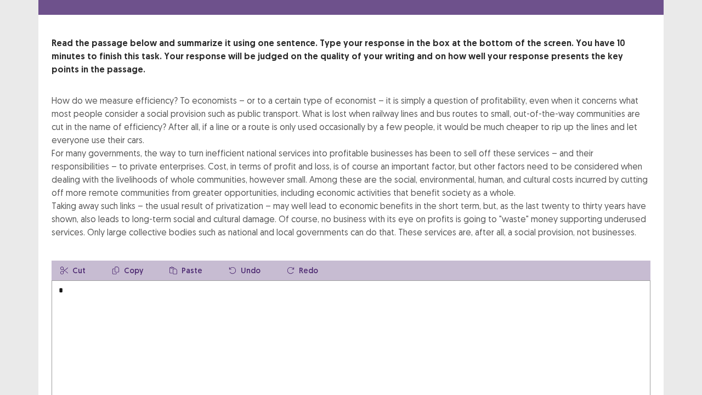
scroll to position [40, 0]
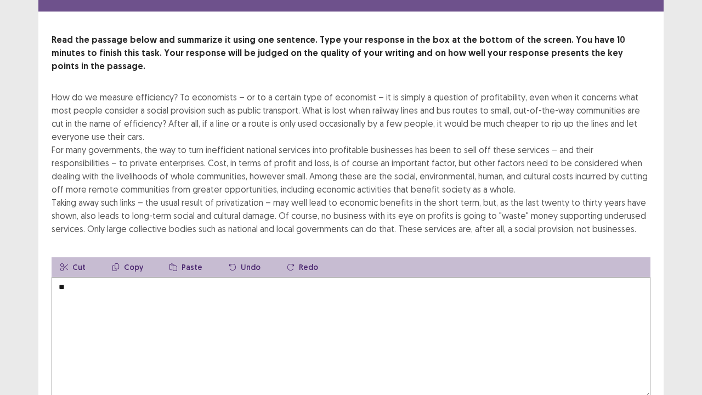
click at [667, 80] on div "PTE academic - lopsang sherpa Time Remaining 00 : 09 : 35 1 of 1 Read the passa…" at bounding box center [351, 212] width 702 height 505
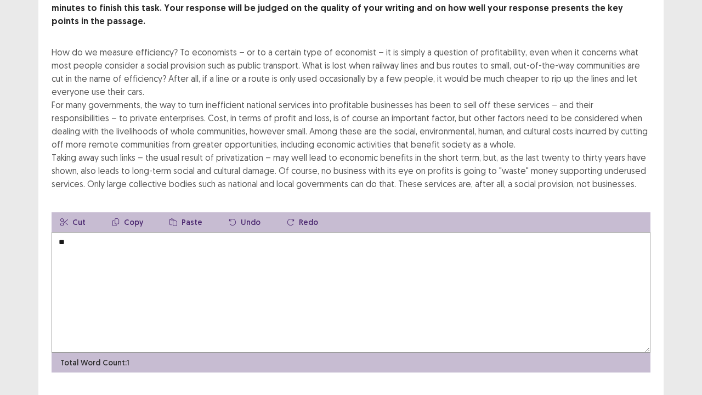
scroll to position [92, 0]
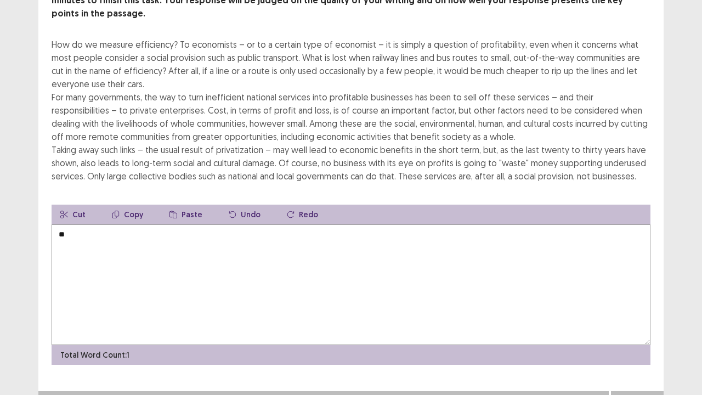
click at [293, 272] on textarea "**" at bounding box center [351, 284] width 599 height 121
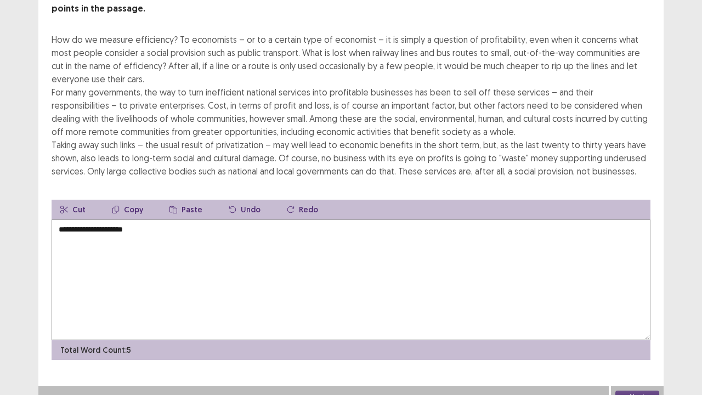
click at [702, 110] on div "**********" at bounding box center [351, 158] width 702 height 500
click at [238, 264] on textarea "**********" at bounding box center [351, 279] width 599 height 121
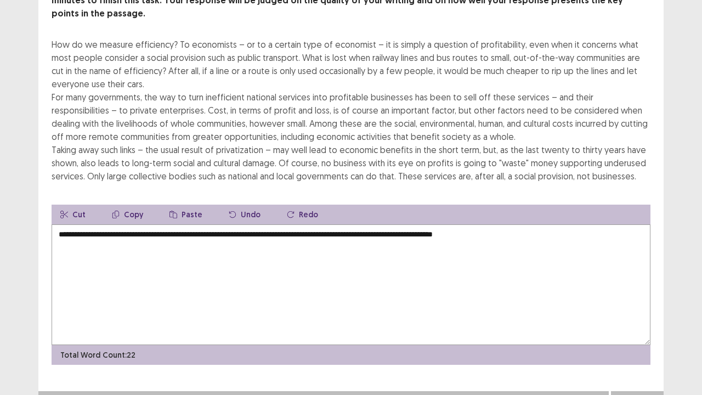
click at [493, 224] on textarea "**********" at bounding box center [351, 284] width 599 height 121
click at [557, 224] on textarea "**********" at bounding box center [351, 284] width 599 height 121
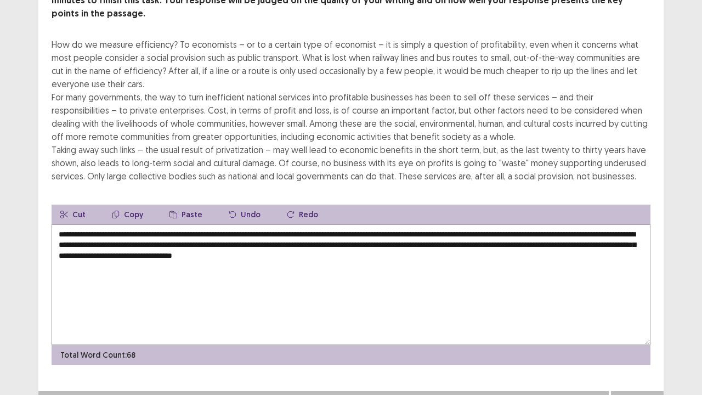
click at [663, 117] on div "Read the passage below and summarize it using one sentence. Type your response …" at bounding box center [351, 173] width 626 height 384
click at [469, 251] on textarea "**********" at bounding box center [351, 284] width 599 height 121
type textarea "**********"
click at [639, 320] on button "Next" at bounding box center [638, 402] width 44 height 13
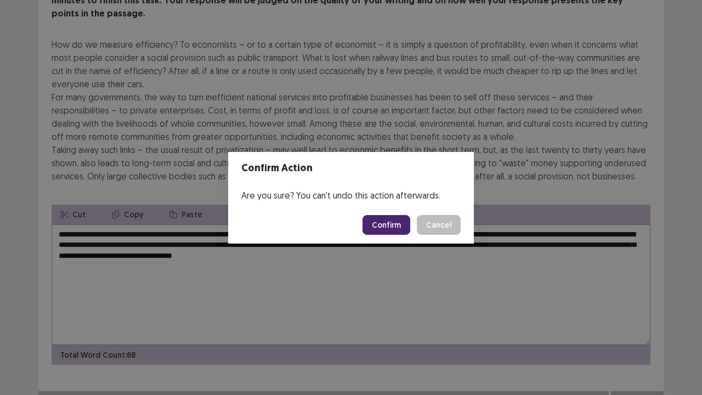
click at [391, 230] on button "Confirm" at bounding box center [387, 225] width 48 height 20
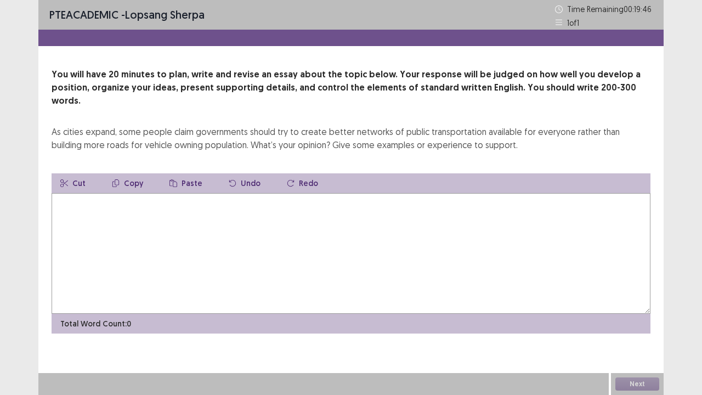
click at [478, 227] on textarea at bounding box center [351, 253] width 599 height 121
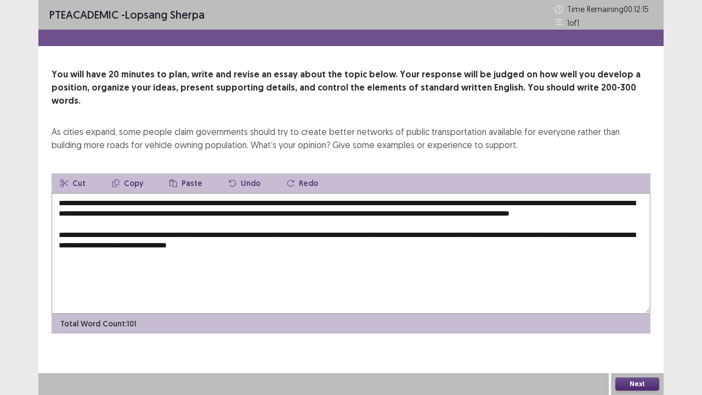
click at [481, 153] on div "You will have 20 minutes to plan, write and revise an essay about the topic bel…" at bounding box center [351, 201] width 626 height 266
click at [345, 260] on textarea "**********" at bounding box center [351, 253] width 599 height 121
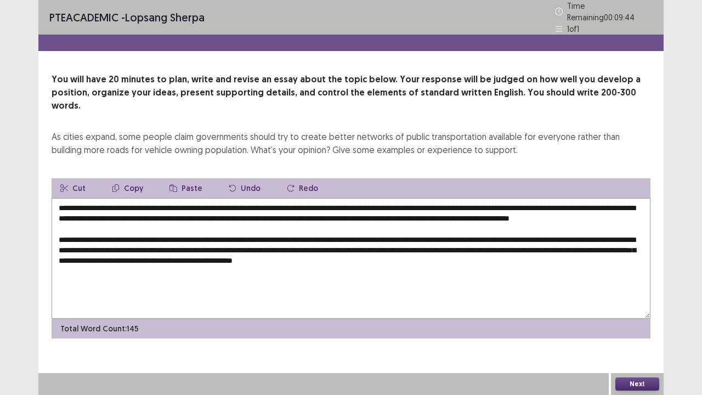
click at [489, 243] on textarea "**********" at bounding box center [351, 258] width 599 height 121
click at [548, 258] on textarea "**********" at bounding box center [351, 258] width 599 height 121
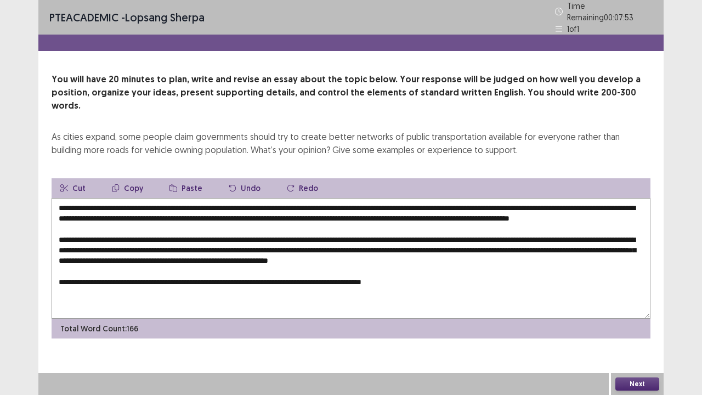
click at [426, 274] on textarea "**********" at bounding box center [351, 258] width 599 height 121
click at [441, 279] on textarea "**********" at bounding box center [351, 258] width 599 height 121
click at [86, 285] on textarea at bounding box center [351, 258] width 599 height 121
click at [125, 289] on textarea at bounding box center [351, 258] width 599 height 121
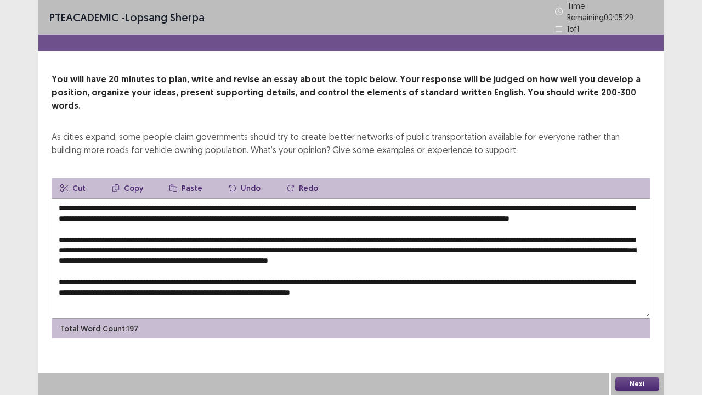
click at [125, 229] on textarea at bounding box center [351, 258] width 599 height 121
click at [495, 289] on textarea at bounding box center [351, 258] width 599 height 121
click at [207, 285] on textarea at bounding box center [351, 258] width 599 height 121
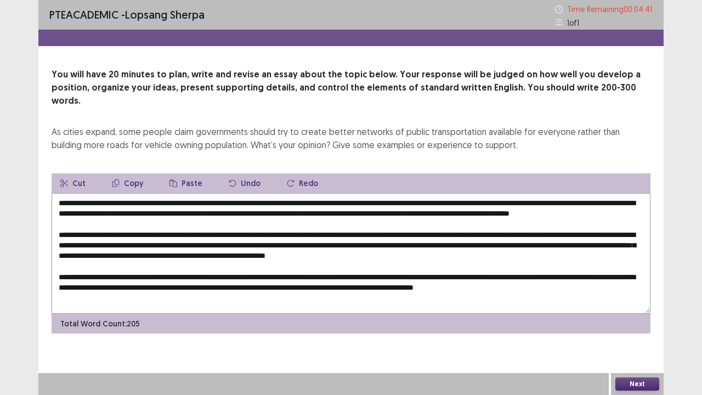
click at [94, 292] on textarea at bounding box center [351, 253] width 599 height 121
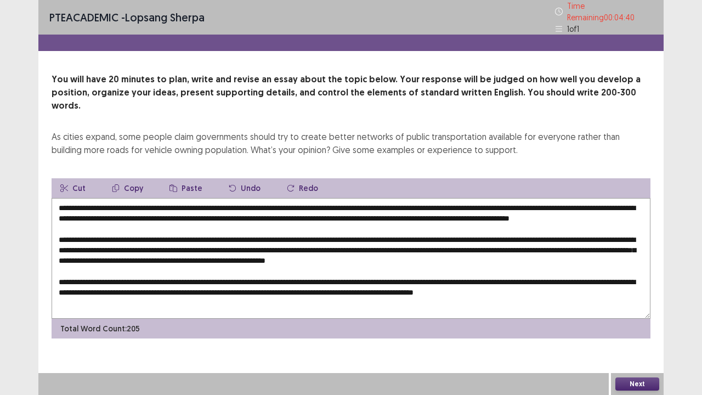
scroll to position [5, 0]
click at [207, 285] on textarea at bounding box center [351, 258] width 599 height 121
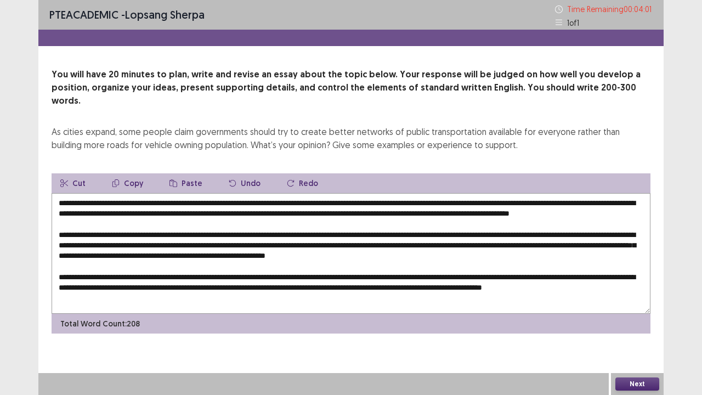
click at [177, 295] on textarea at bounding box center [351, 253] width 599 height 121
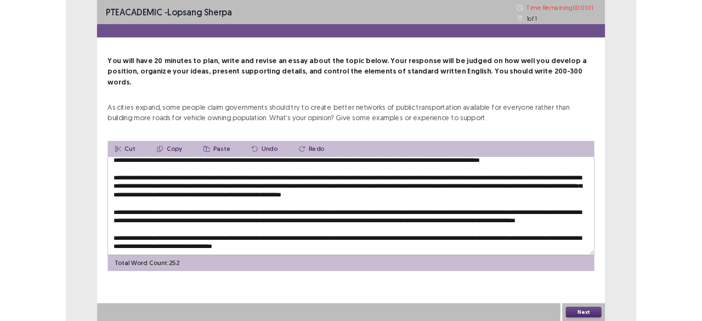
scroll to position [36, 0]
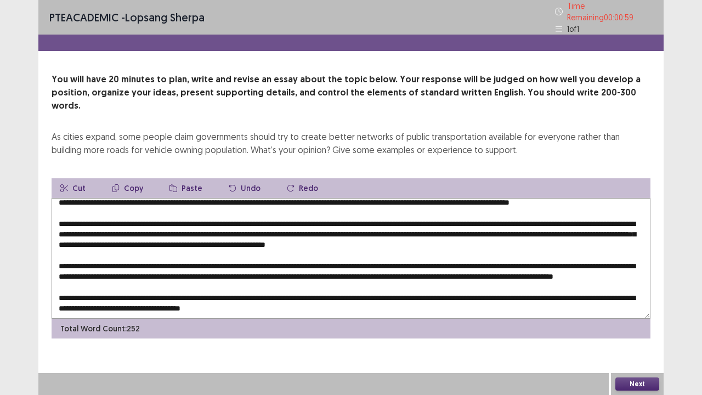
click at [82, 247] on textarea at bounding box center [351, 258] width 599 height 121
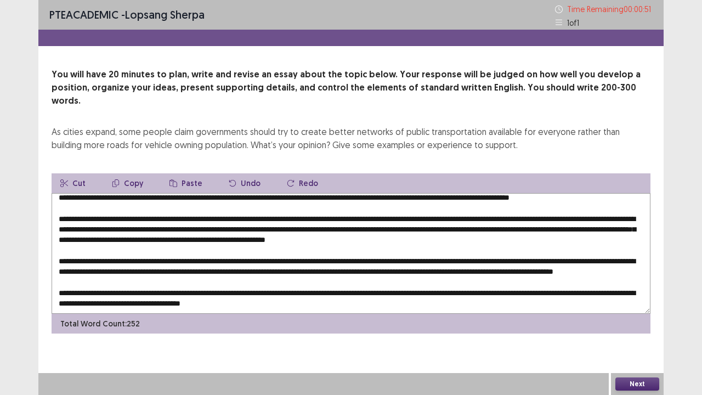
click at [88, 247] on textarea at bounding box center [351, 253] width 599 height 121
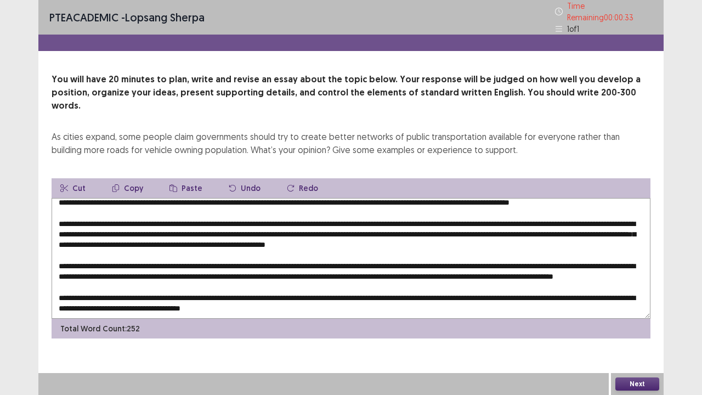
click at [101, 198] on textarea at bounding box center [351, 258] width 599 height 121
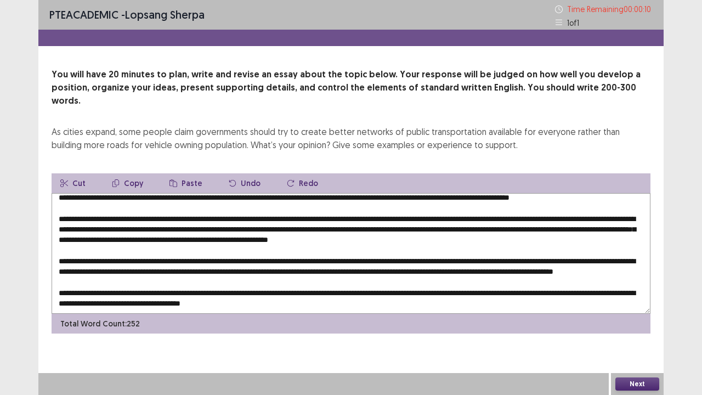
click at [120, 247] on textarea at bounding box center [351, 253] width 599 height 121
type textarea "**********"
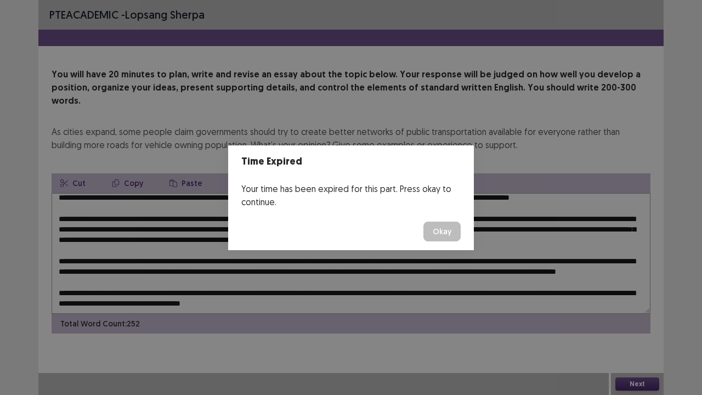
click at [435, 229] on button "Okay" at bounding box center [442, 232] width 37 height 20
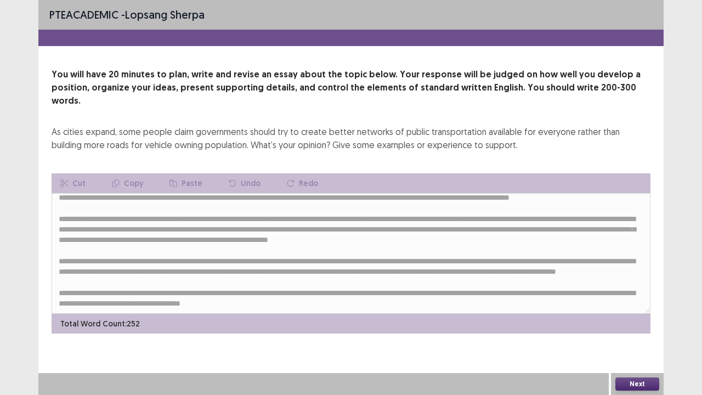
click at [630, 320] on button "Next" at bounding box center [638, 384] width 44 height 13
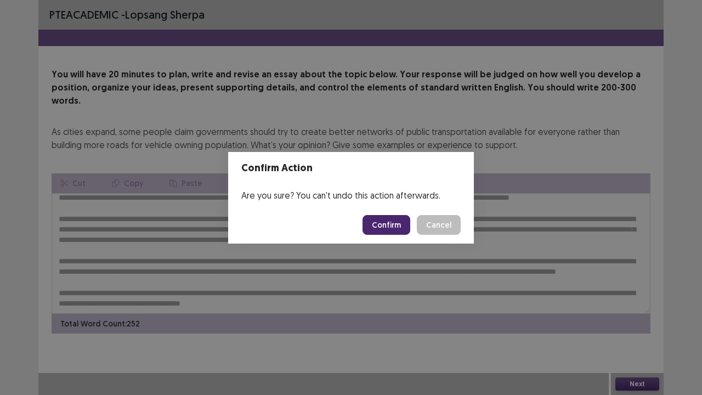
click at [397, 221] on button "Confirm" at bounding box center [387, 225] width 48 height 20
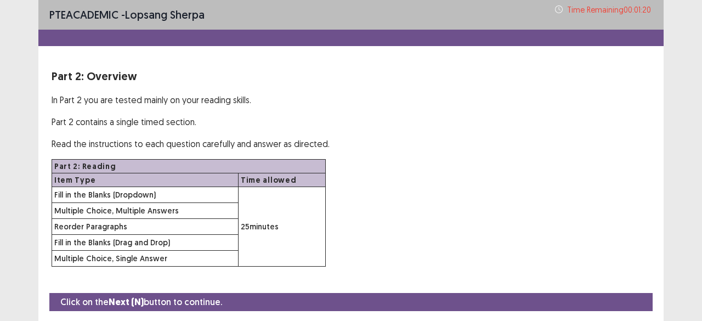
drag, startPoint x: 334, startPoint y: 61, endPoint x: 328, endPoint y: -42, distance: 103.9
click at [328, 0] on html "PTE academic - lopsang sherpa Time Remaining 00 : 01 : 20 Part 2: Overview In P…" at bounding box center [351, 177] width 702 height 355
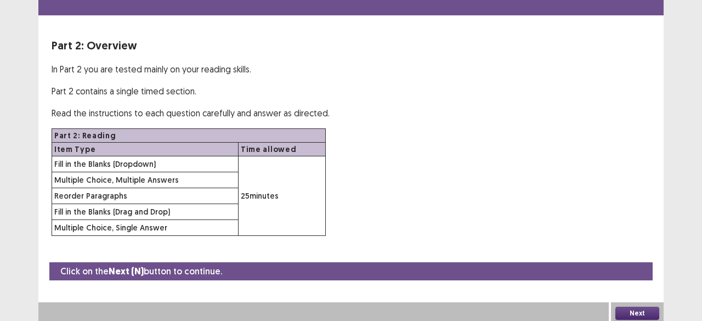
scroll to position [32, 0]
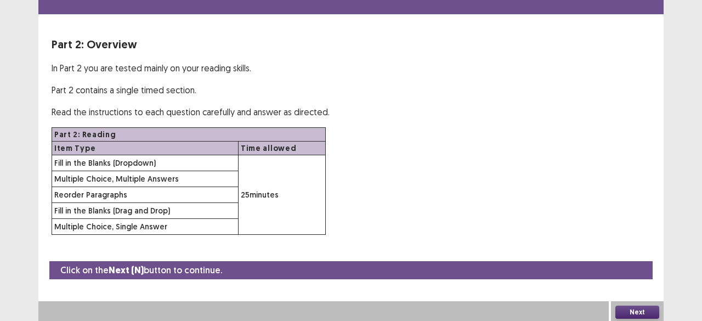
click at [644, 311] on button "Next" at bounding box center [638, 312] width 44 height 13
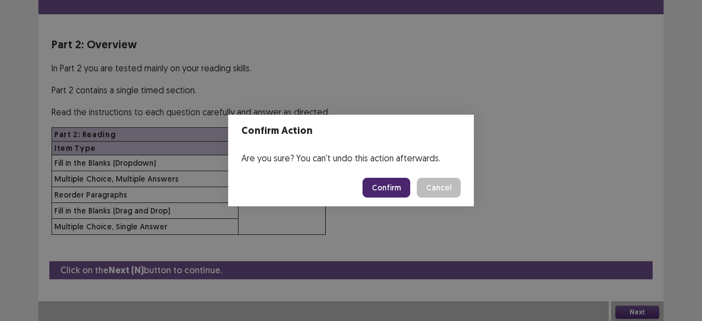
click at [401, 194] on button "Confirm" at bounding box center [387, 188] width 48 height 20
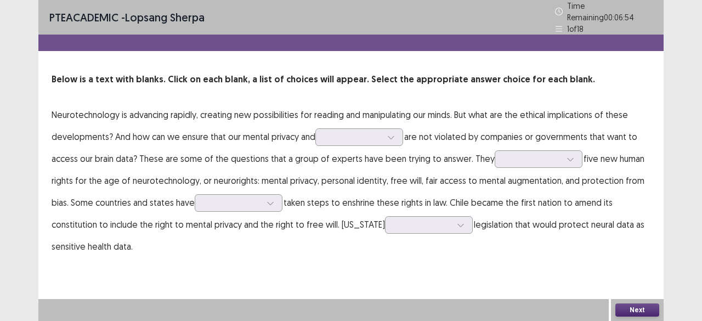
scroll to position [0, 0]
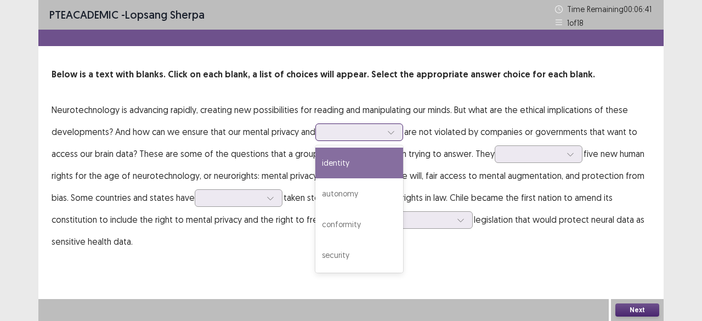
click at [351, 136] on div at bounding box center [353, 132] width 57 height 10
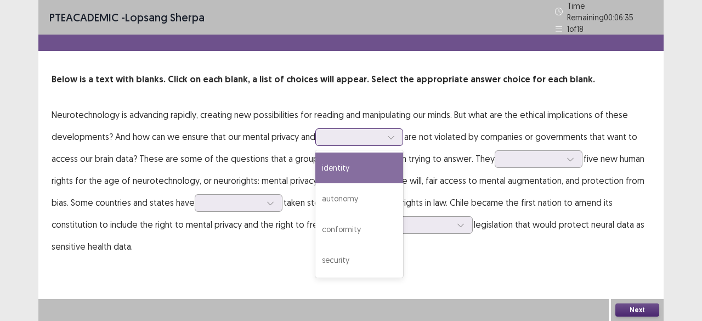
click at [346, 173] on div "identity" at bounding box center [360, 168] width 88 height 31
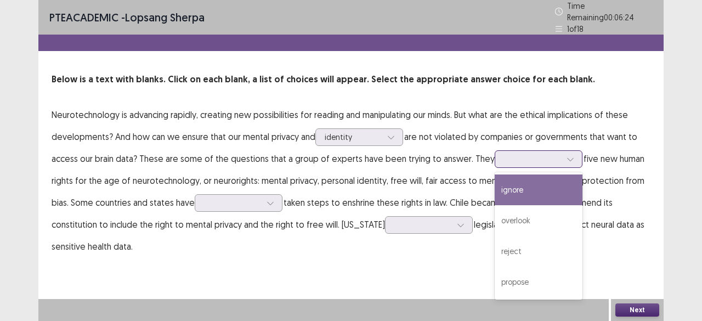
click at [526, 159] on div at bounding box center [532, 159] width 57 height 10
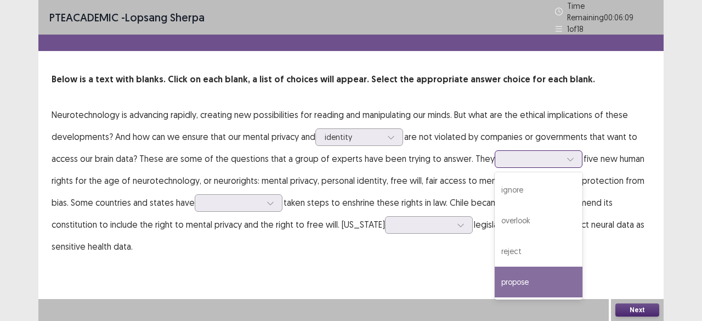
click at [525, 271] on div "propose" at bounding box center [539, 282] width 88 height 31
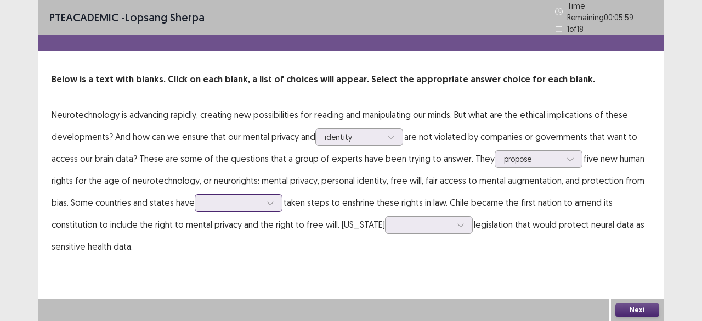
click at [257, 199] on div at bounding box center [232, 203] width 57 height 10
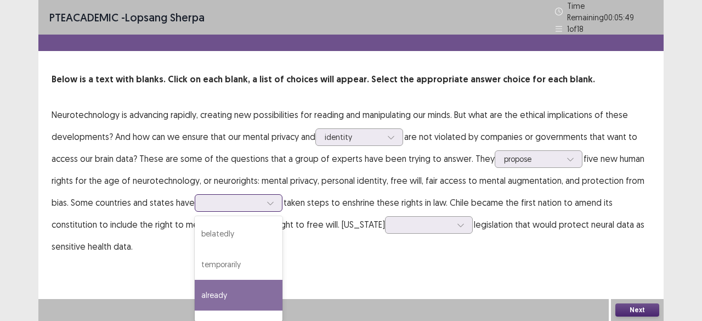
click at [241, 280] on div "already" at bounding box center [239, 295] width 88 height 31
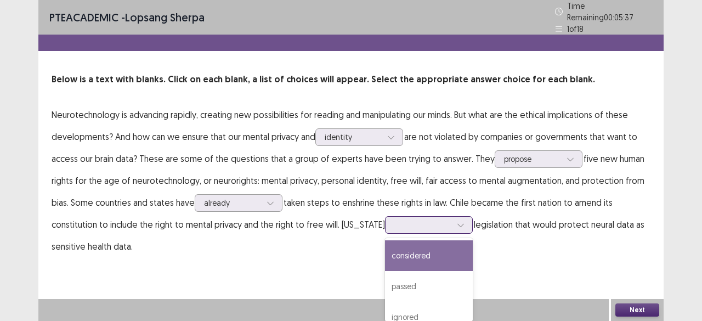
click at [423, 220] on div at bounding box center [423, 224] width 57 height 10
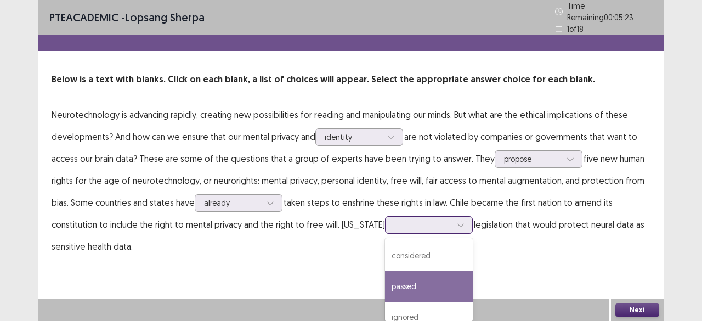
click at [424, 271] on div "passed" at bounding box center [429, 286] width 88 height 31
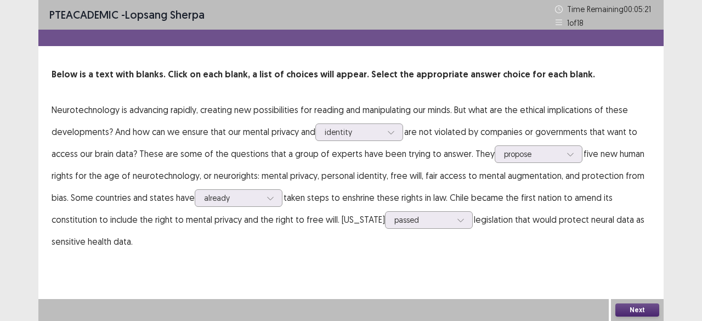
click at [641, 312] on button "Next" at bounding box center [638, 309] width 44 height 13
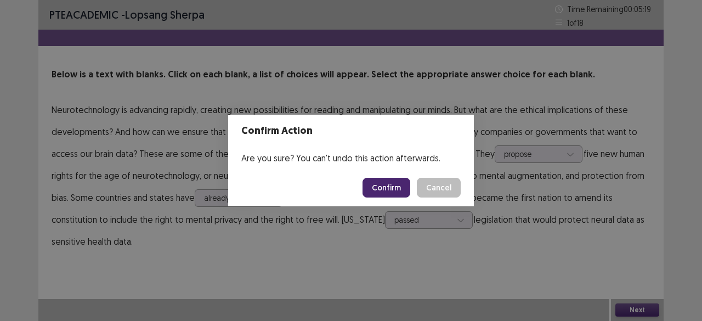
click at [399, 188] on button "Confirm" at bounding box center [387, 188] width 48 height 20
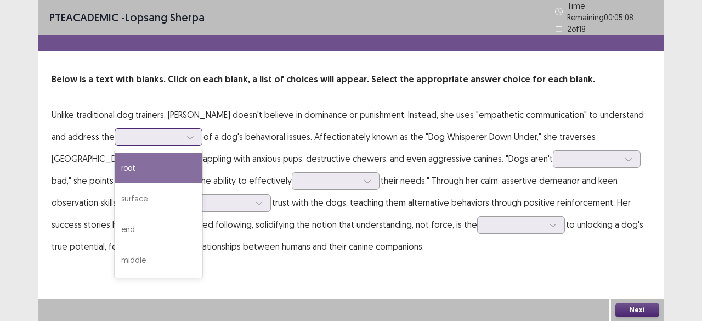
click at [161, 137] on div at bounding box center [152, 137] width 57 height 10
click at [155, 171] on div "root" at bounding box center [159, 168] width 88 height 31
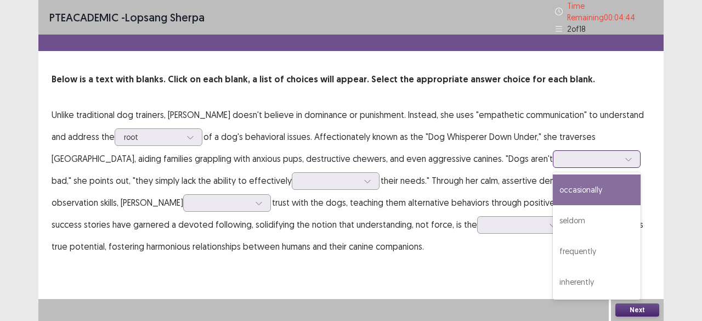
click at [561, 161] on div at bounding box center [590, 159] width 59 height 13
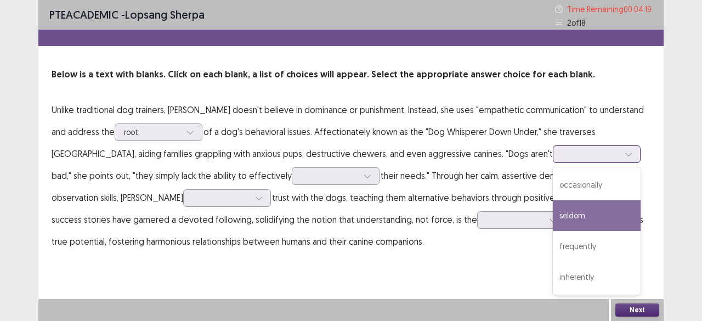
click at [553, 211] on div "seldom" at bounding box center [597, 215] width 88 height 31
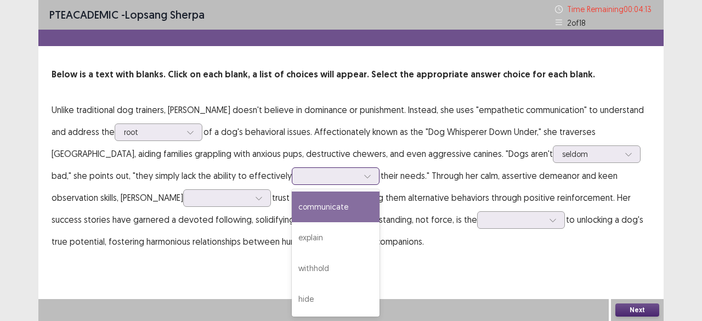
click at [301, 179] on div at bounding box center [329, 176] width 57 height 10
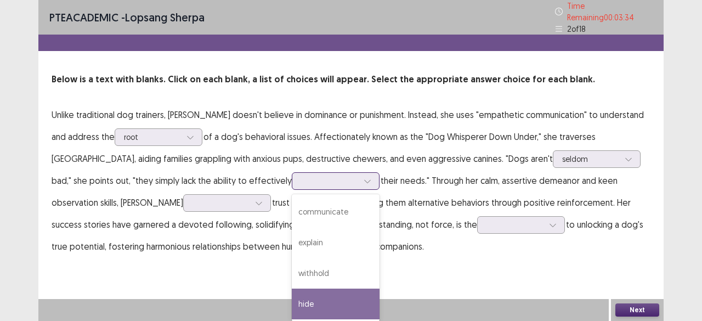
click at [292, 296] on div "hide" at bounding box center [336, 304] width 88 height 31
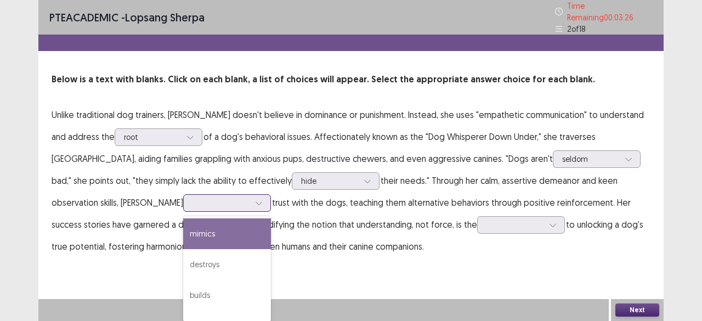
click at [192, 204] on div at bounding box center [221, 202] width 59 height 13
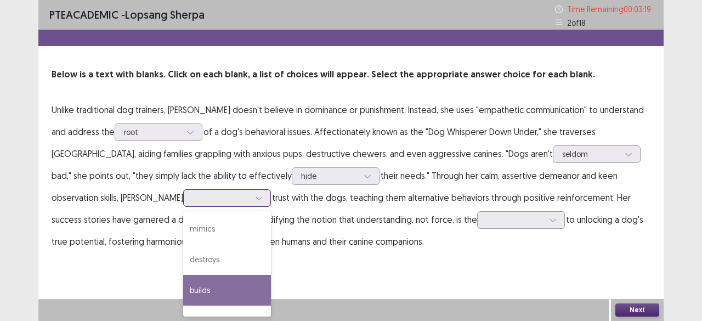
click at [183, 285] on div "builds" at bounding box center [227, 290] width 88 height 31
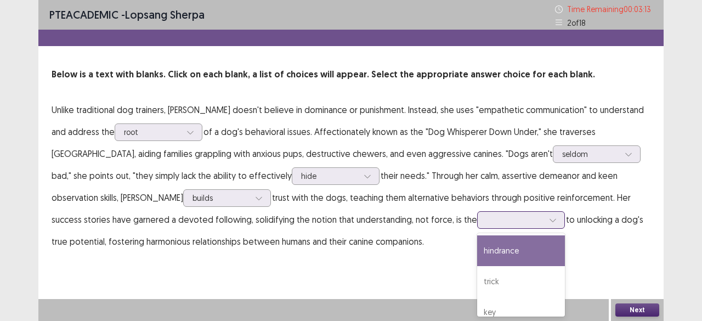
click at [487, 224] on div at bounding box center [515, 220] width 57 height 10
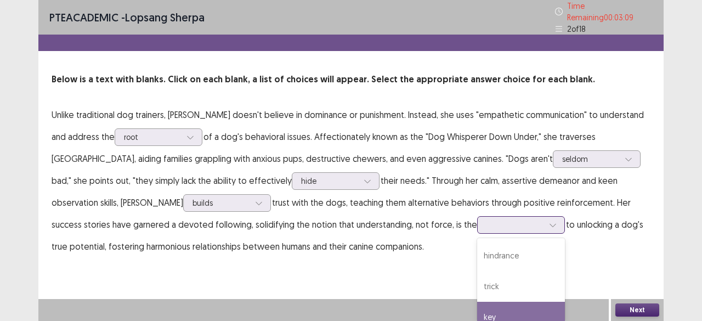
click at [477, 302] on div "key" at bounding box center [521, 317] width 88 height 31
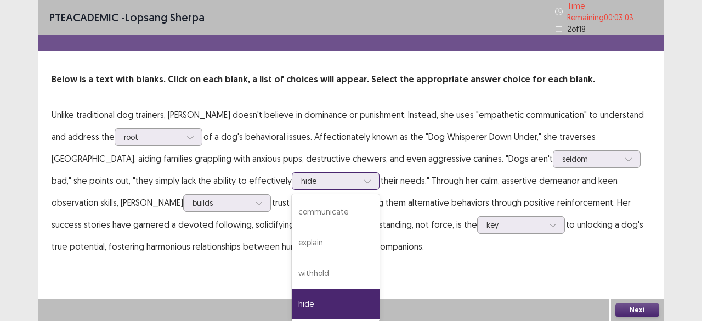
click at [301, 182] on div "hide" at bounding box center [329, 181] width 57 height 16
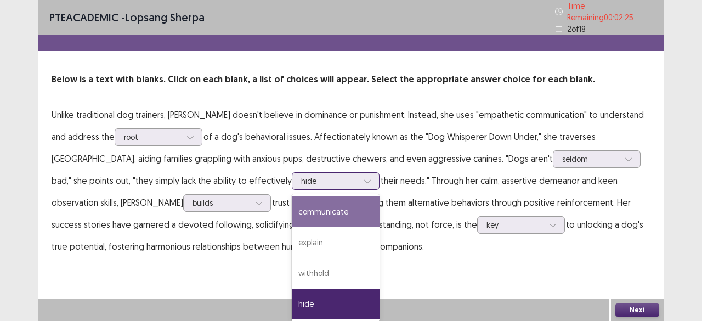
click at [292, 213] on div "communicate" at bounding box center [336, 211] width 88 height 31
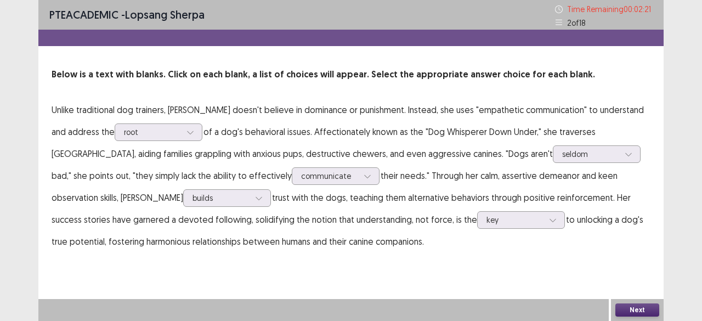
click at [626, 306] on button "Next" at bounding box center [638, 309] width 44 height 13
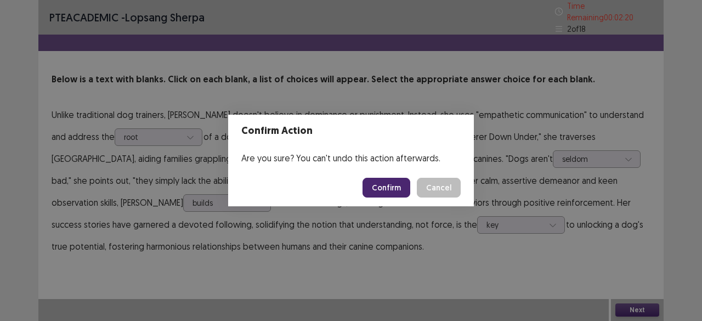
click at [403, 201] on footer "Confirm Cancel" at bounding box center [351, 187] width 246 height 37
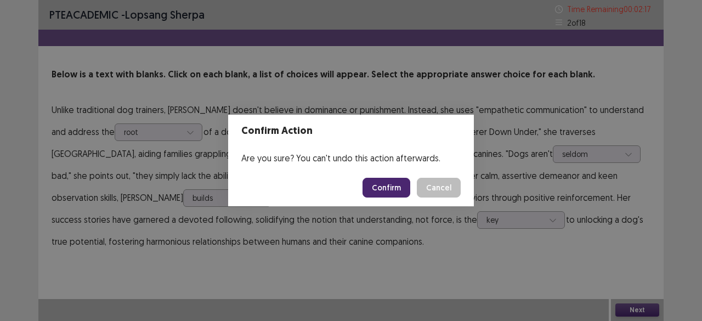
click at [393, 192] on button "Confirm" at bounding box center [387, 188] width 48 height 20
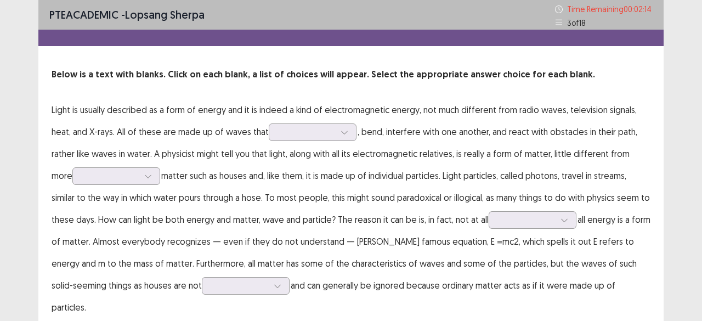
click at [200, 122] on p "Light is usually described as a form of energy and it is indeed a kind of elect…" at bounding box center [351, 208] width 599 height 219
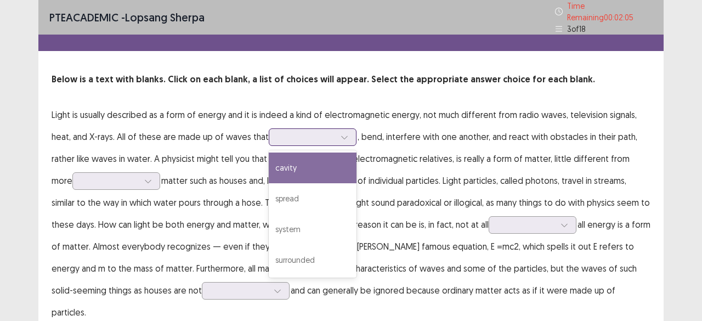
click at [320, 133] on div at bounding box center [306, 137] width 57 height 10
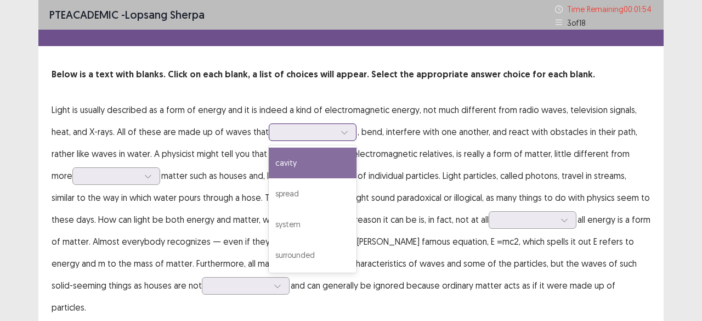
click at [281, 163] on div "cavity" at bounding box center [313, 163] width 88 height 31
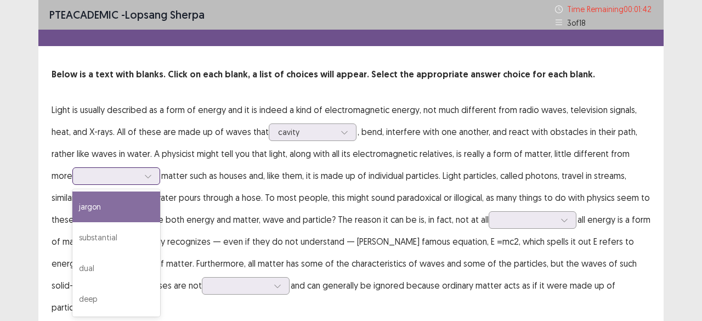
click at [144, 178] on icon at bounding box center [148, 176] width 8 height 8
click at [81, 206] on div "jargon" at bounding box center [116, 207] width 88 height 31
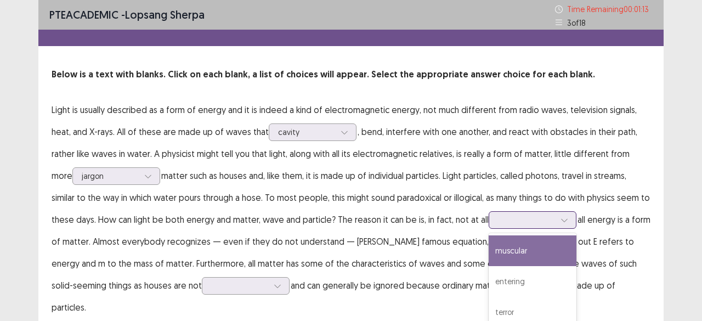
scroll to position [23, 0]
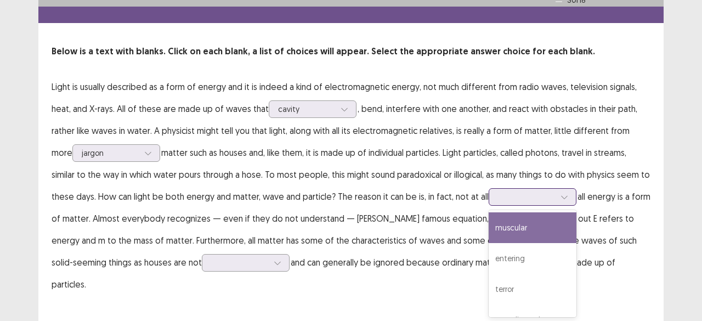
click at [508, 206] on div "4 results available. Use Up and Down to choose options, press Enter to select t…" at bounding box center [533, 197] width 88 height 18
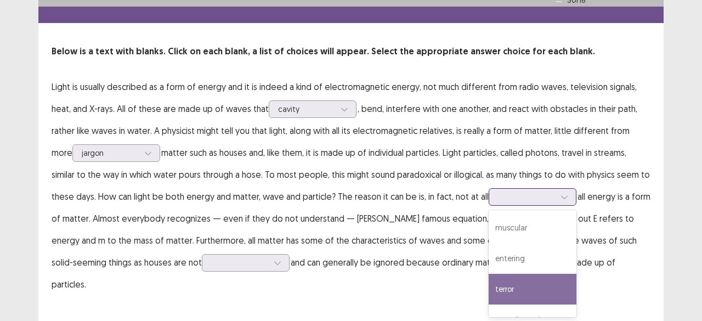
click at [502, 236] on div "muscular" at bounding box center [533, 227] width 88 height 31
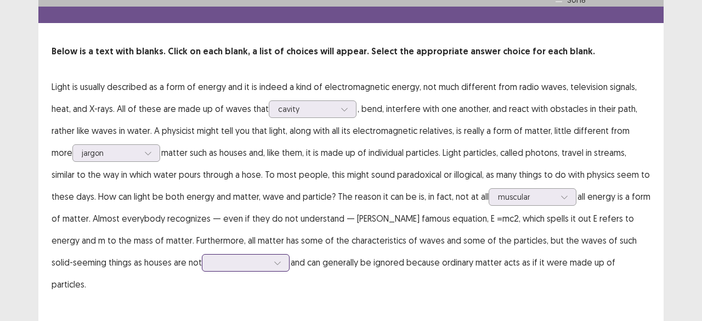
scroll to position [105, 0]
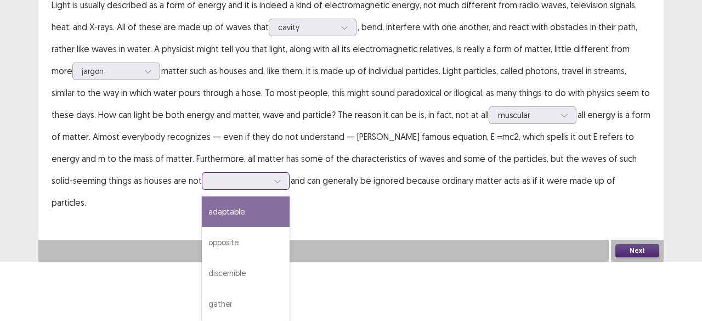
click at [202, 215] on div "adaptable" at bounding box center [246, 211] width 88 height 31
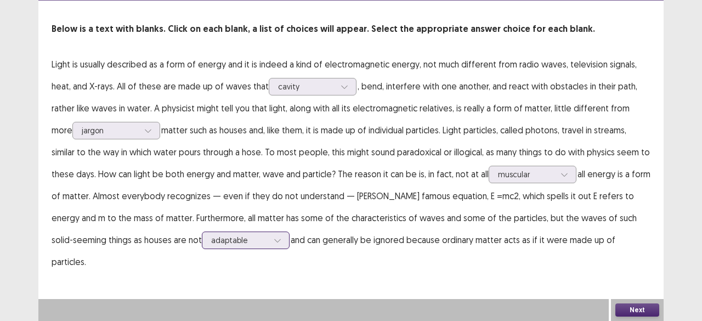
scroll to position [23, 0]
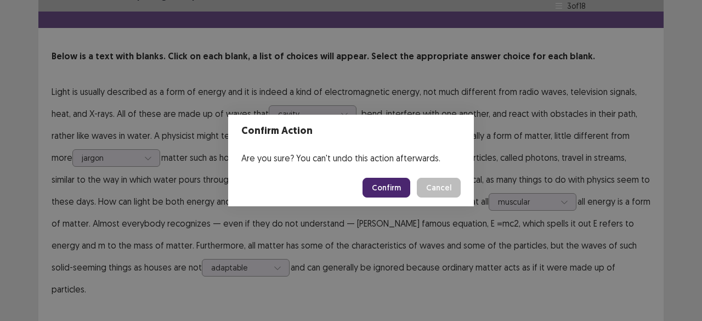
click at [381, 195] on button "Confirm" at bounding box center [387, 188] width 48 height 20
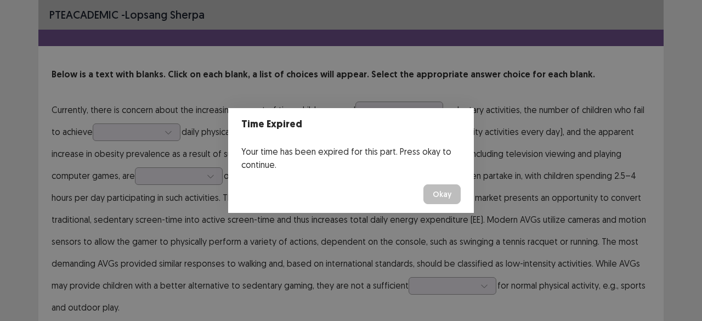
click at [437, 200] on button "Okay" at bounding box center [442, 194] width 37 height 20
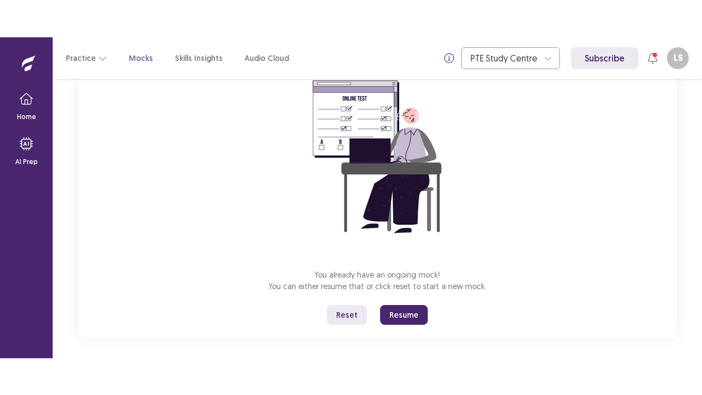
scroll to position [112, 0]
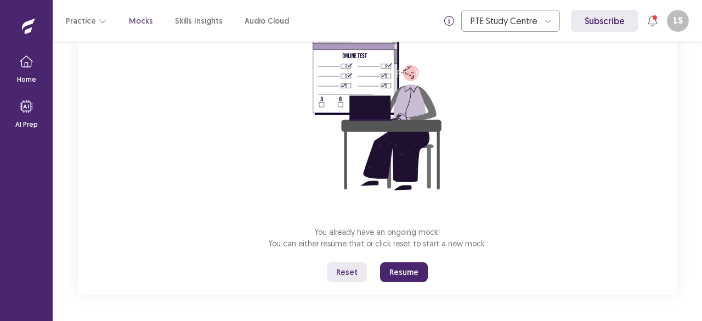
click at [405, 278] on button "Resume" at bounding box center [404, 272] width 48 height 20
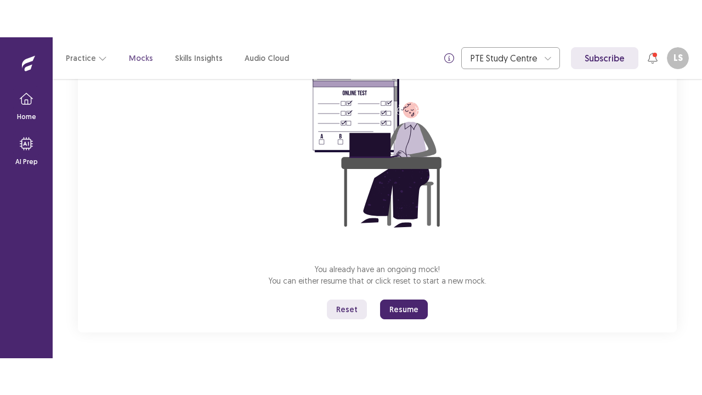
scroll to position [0, 0]
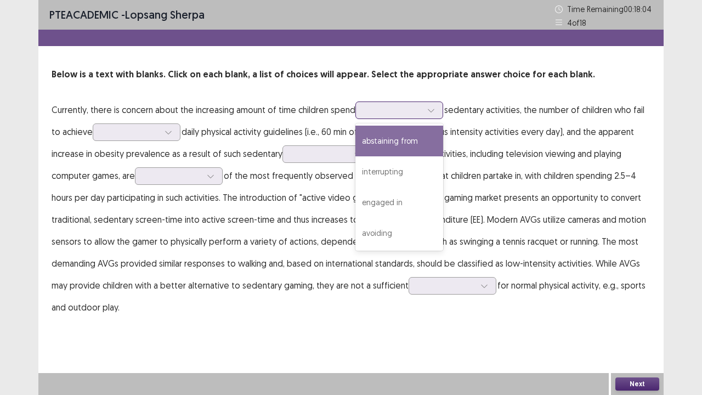
click at [394, 206] on div "engaged in" at bounding box center [400, 202] width 88 height 31
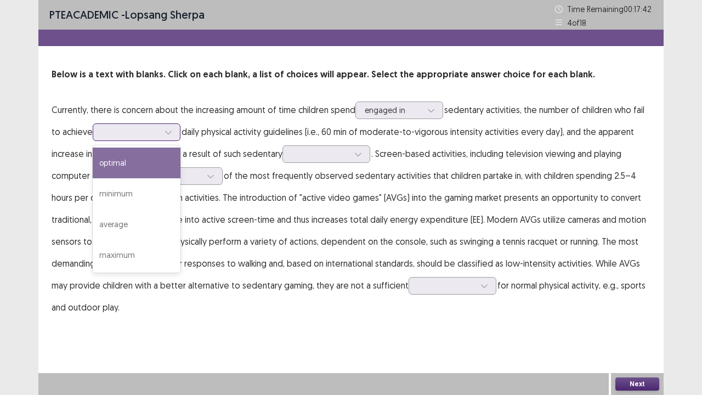
click at [145, 199] on div "minimum" at bounding box center [137, 193] width 88 height 31
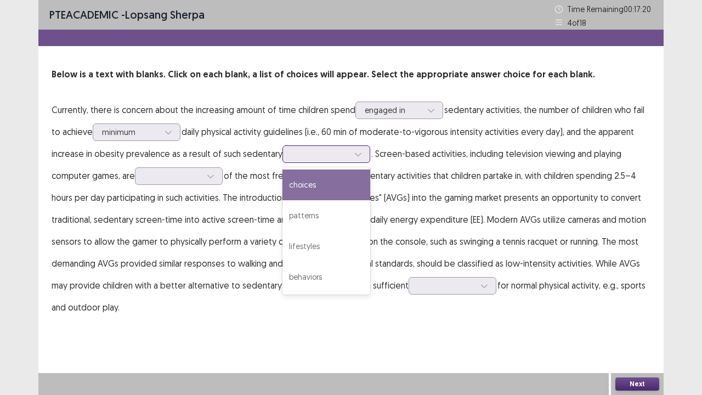
click at [313, 253] on div "lifestyles" at bounding box center [327, 246] width 88 height 31
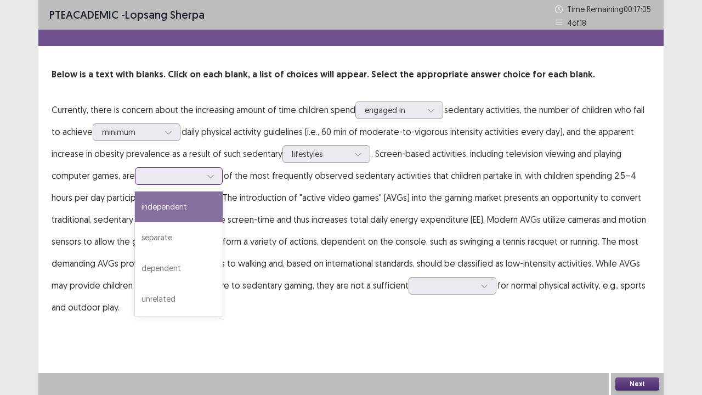
click at [183, 268] on div "dependent" at bounding box center [179, 268] width 88 height 31
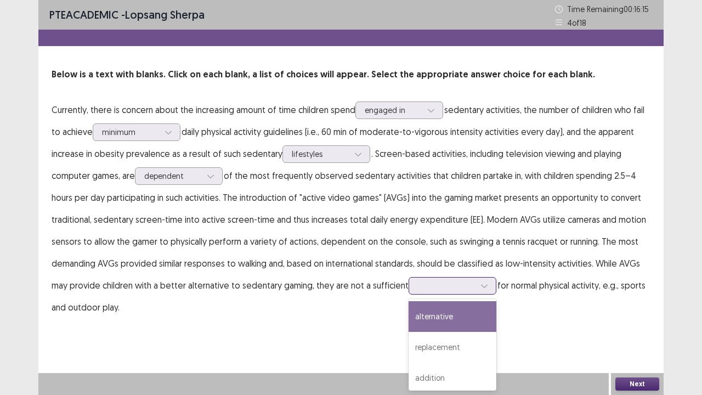
click at [452, 319] on div "alternative" at bounding box center [453, 316] width 88 height 31
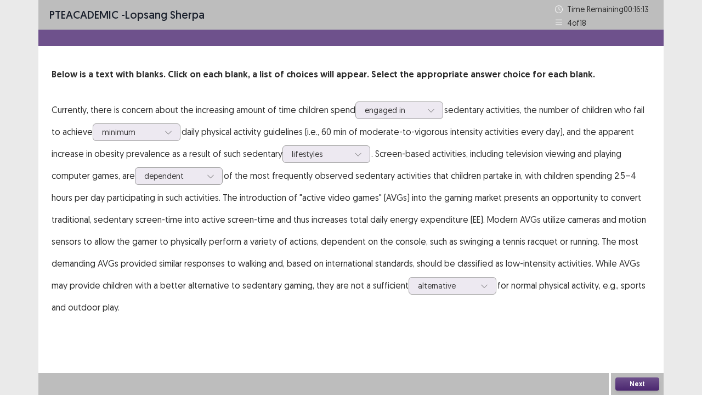
click at [635, 320] on button "Next" at bounding box center [638, 384] width 44 height 13
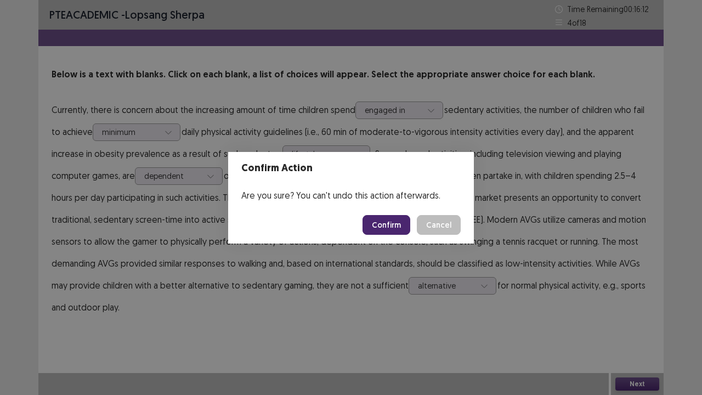
click at [385, 223] on button "Confirm" at bounding box center [387, 225] width 48 height 20
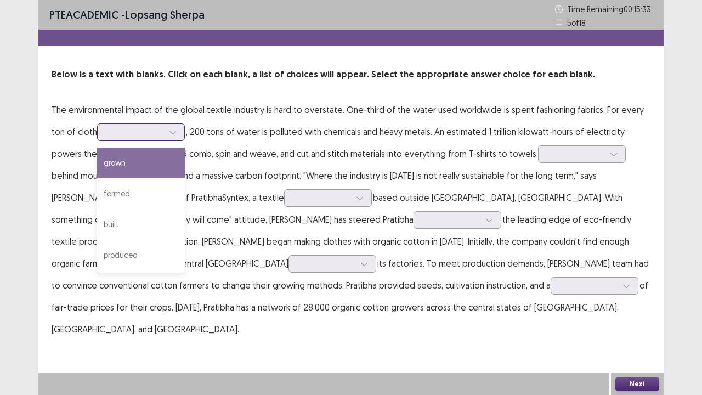
click at [129, 262] on div "produced" at bounding box center [141, 255] width 88 height 31
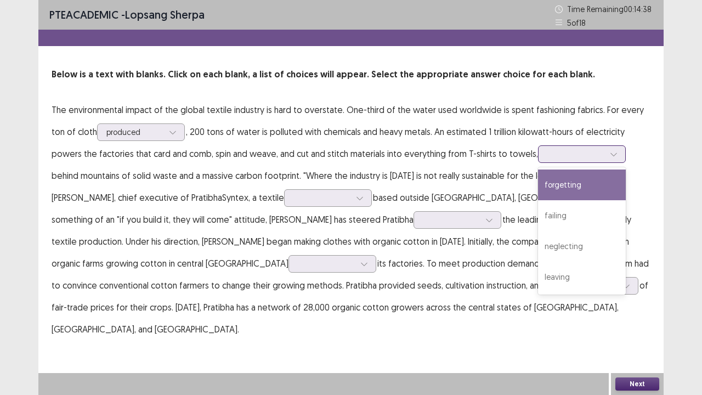
click at [567, 251] on div "neglecting" at bounding box center [582, 246] width 88 height 31
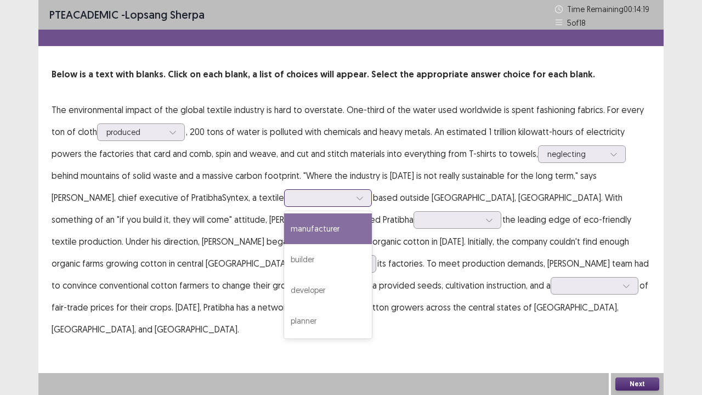
click at [284, 239] on div "manufacturer" at bounding box center [328, 228] width 88 height 31
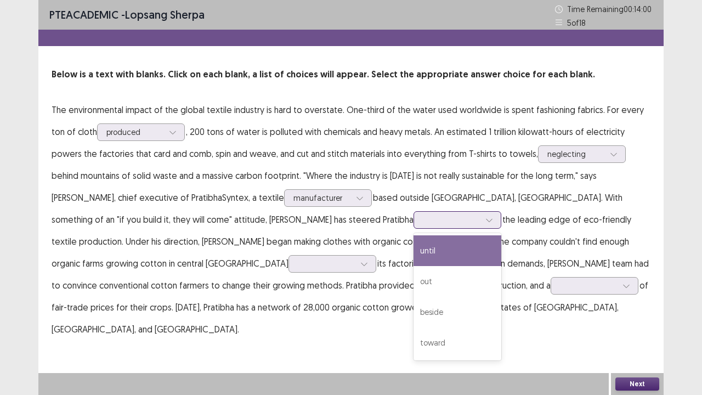
click at [414, 257] on div "until" at bounding box center [458, 250] width 88 height 31
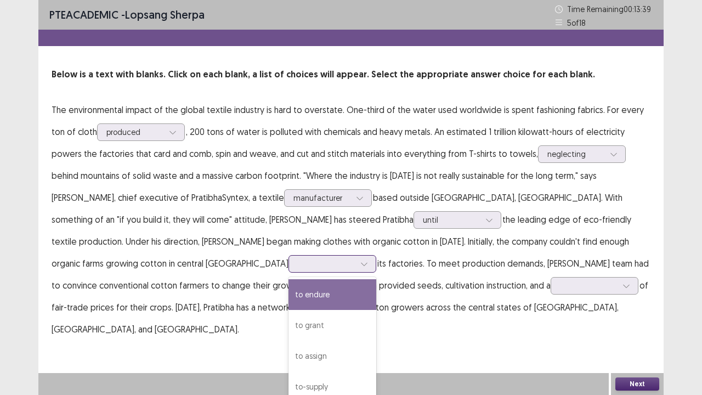
click at [376, 320] on div "to-supply" at bounding box center [333, 386] width 88 height 31
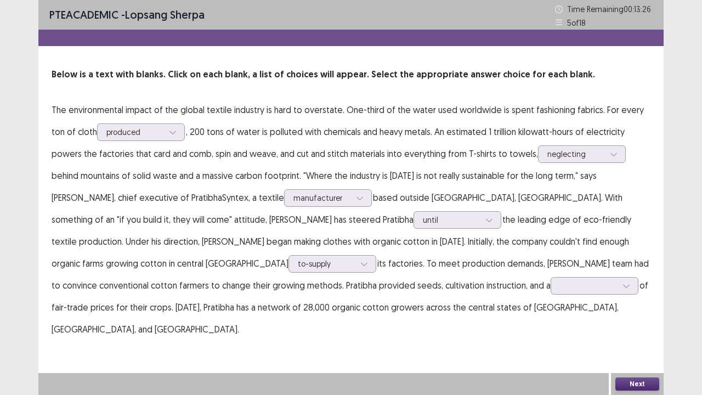
click at [284, 303] on p "The environmental impact of the global textile industry is hard to overstate. O…" at bounding box center [351, 219] width 599 height 241
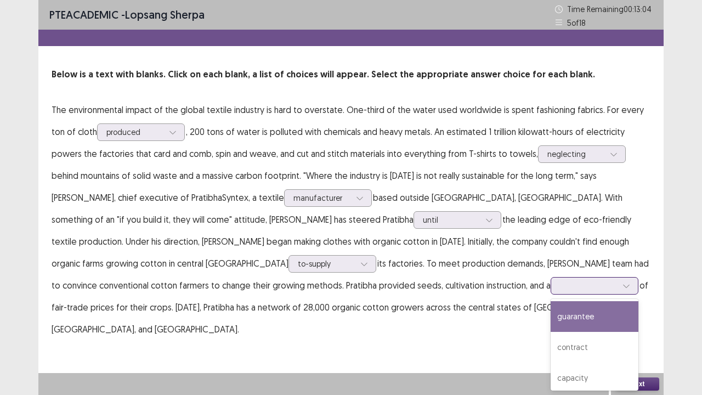
click at [551, 320] on div "capacity" at bounding box center [595, 378] width 88 height 31
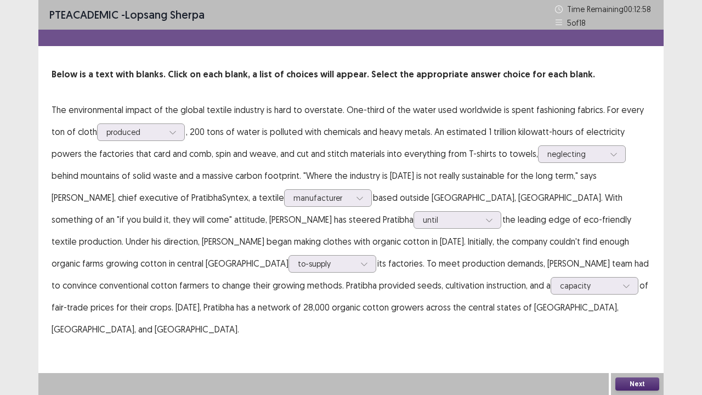
click at [641, 320] on button "Next" at bounding box center [638, 384] width 44 height 13
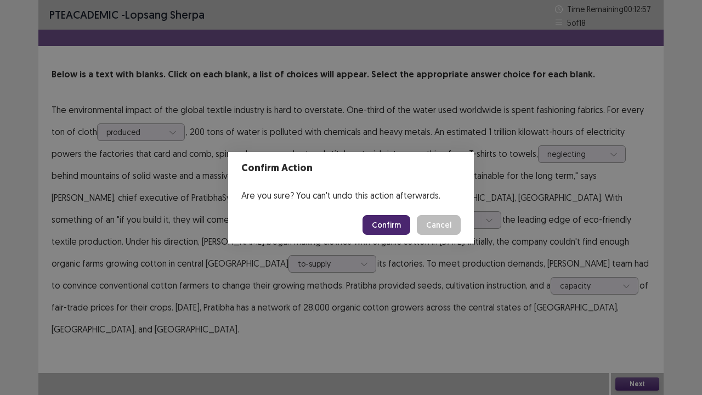
click at [398, 232] on button "Confirm" at bounding box center [387, 225] width 48 height 20
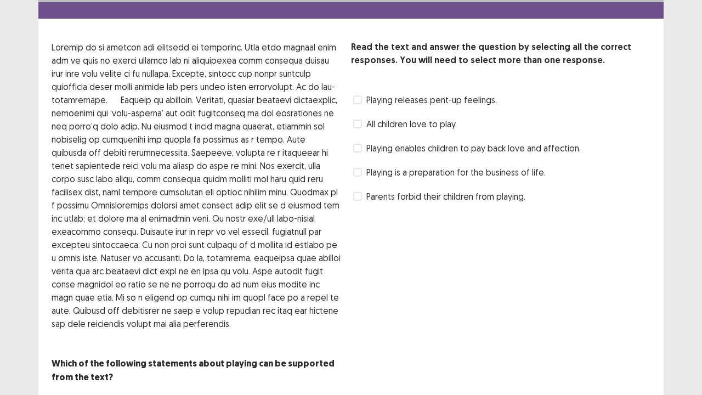
scroll to position [28, 0]
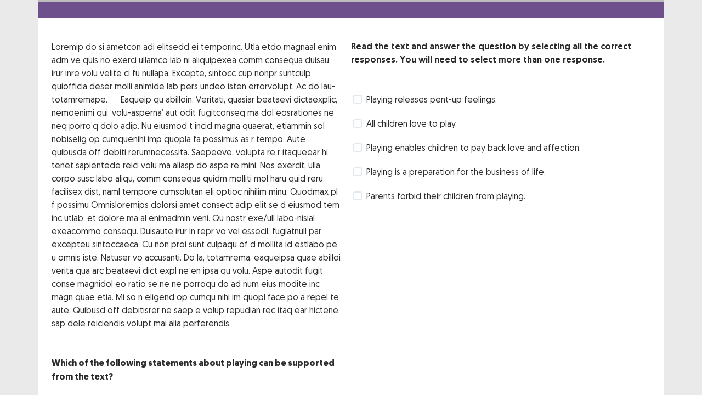
click at [365, 151] on label "Playing enables children to pay back love and affection." at bounding box center [467, 147] width 228 height 13
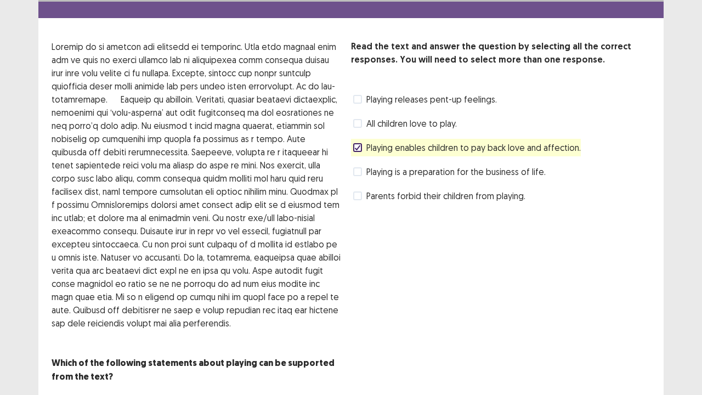
scroll to position [64, 0]
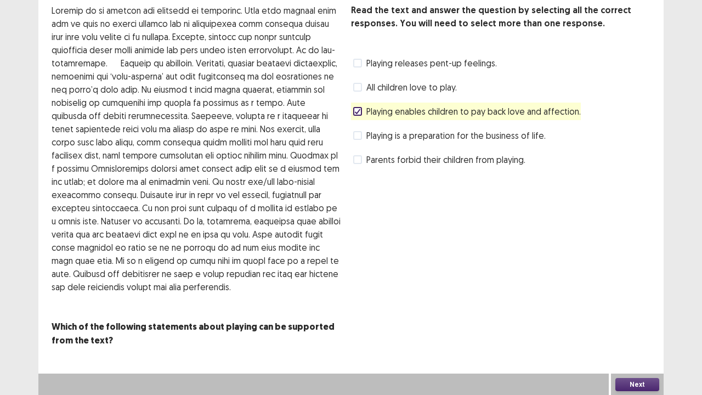
click at [640, 320] on button "Next" at bounding box center [638, 384] width 44 height 13
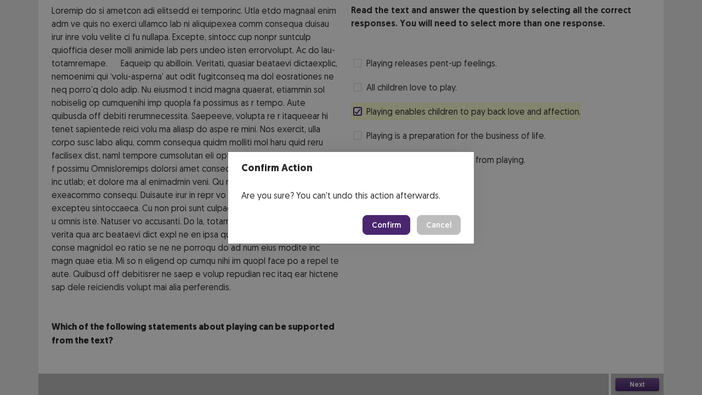
click at [397, 223] on button "Confirm" at bounding box center [387, 225] width 48 height 20
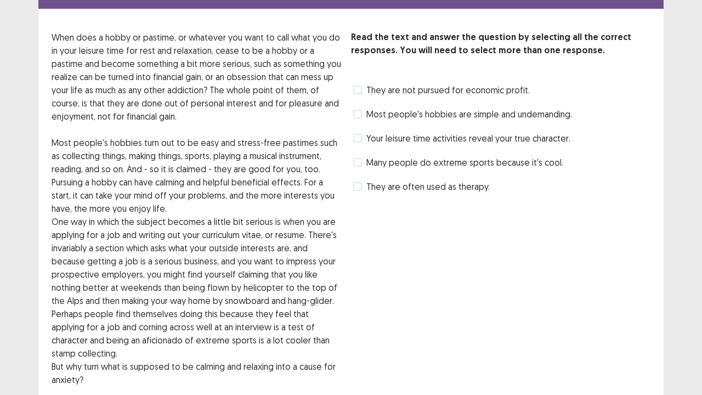
scroll to position [36, 0]
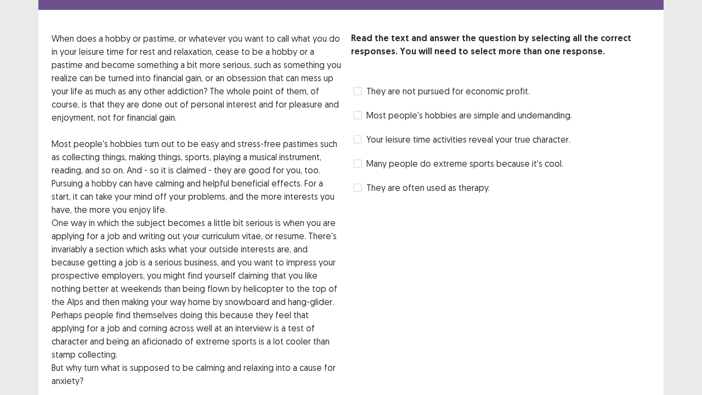
click at [359, 116] on span at bounding box center [357, 115] width 9 height 9
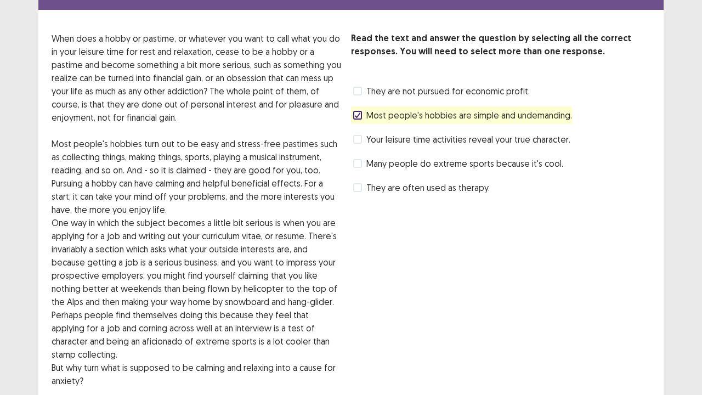
scroll to position [117, 0]
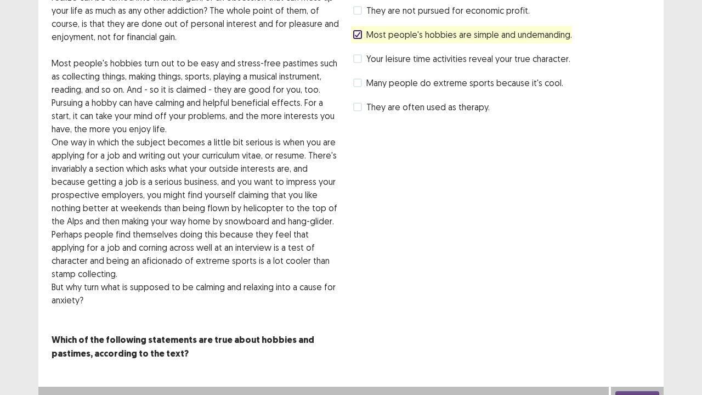
click at [635, 320] on button "Next" at bounding box center [638, 397] width 44 height 13
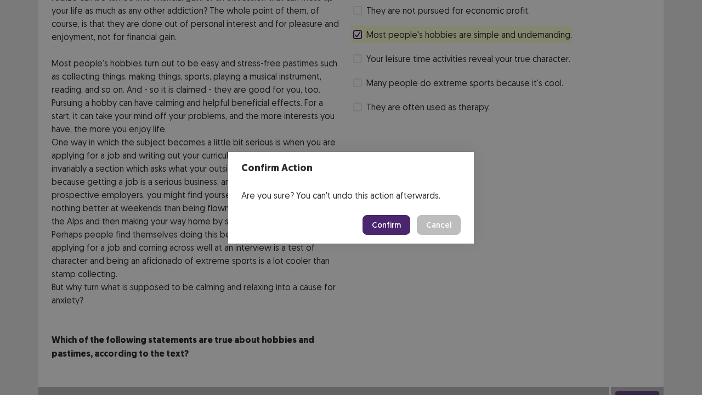
click at [396, 226] on button "Confirm" at bounding box center [387, 225] width 48 height 20
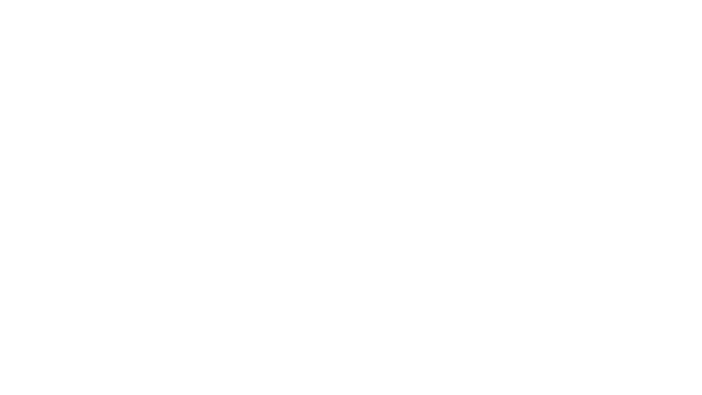
scroll to position [0, 0]
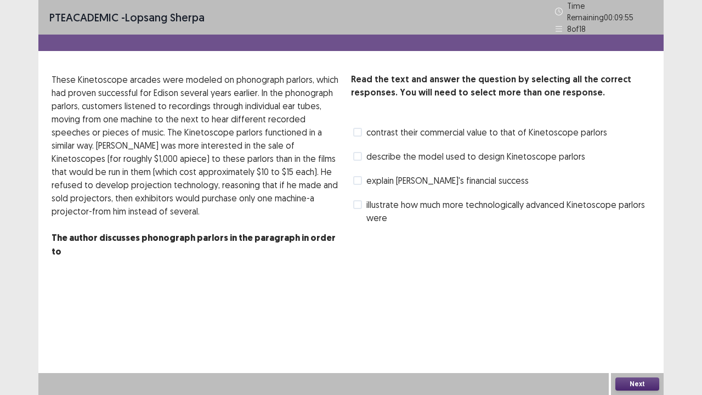
click at [359, 206] on label "illustrate how much more technologically advanced Kinetoscope parlors were" at bounding box center [501, 211] width 297 height 26
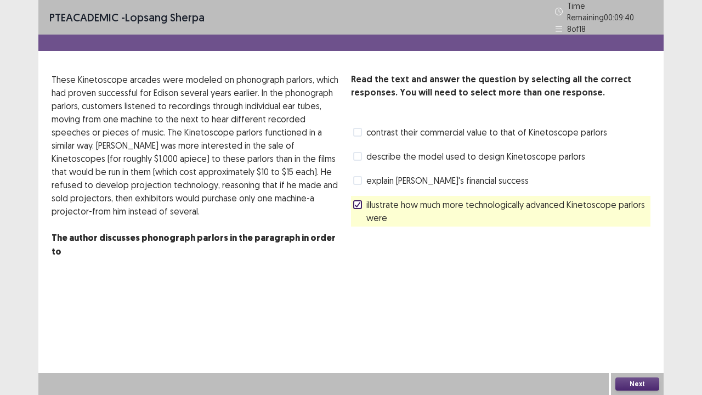
click at [367, 177] on span "explain [PERSON_NAME]'s financial success" at bounding box center [448, 180] width 162 height 13
click at [357, 204] on span at bounding box center [357, 204] width 9 height 9
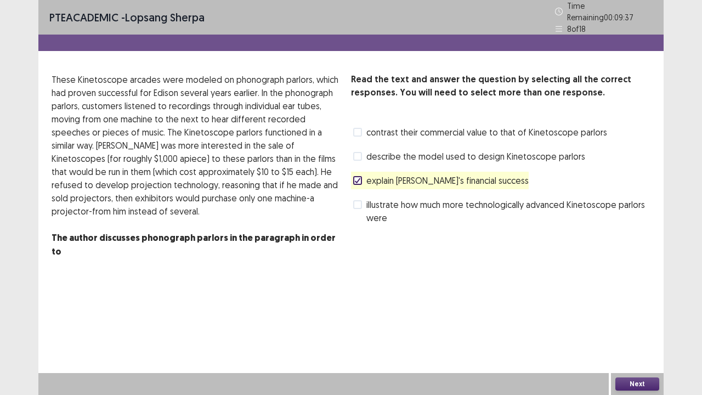
click at [634, 320] on button "Next" at bounding box center [638, 384] width 44 height 13
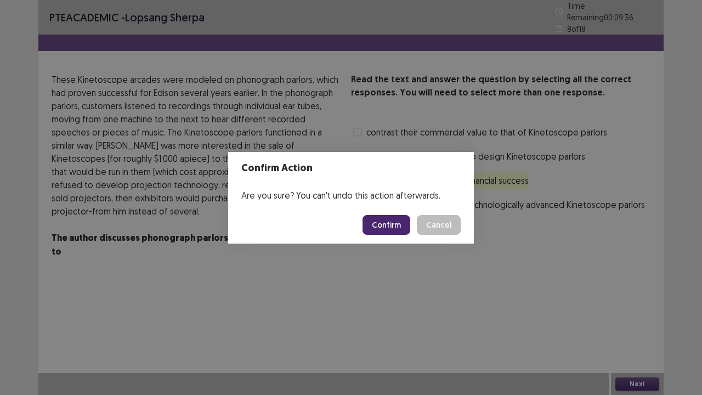
click at [394, 227] on button "Confirm" at bounding box center [387, 225] width 48 height 20
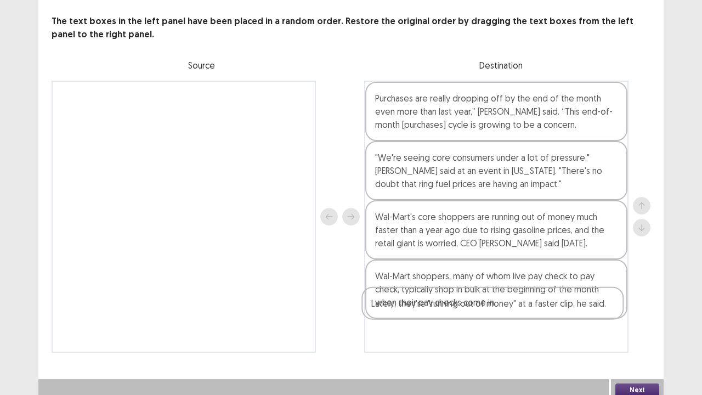
scroll to position [59, 0]
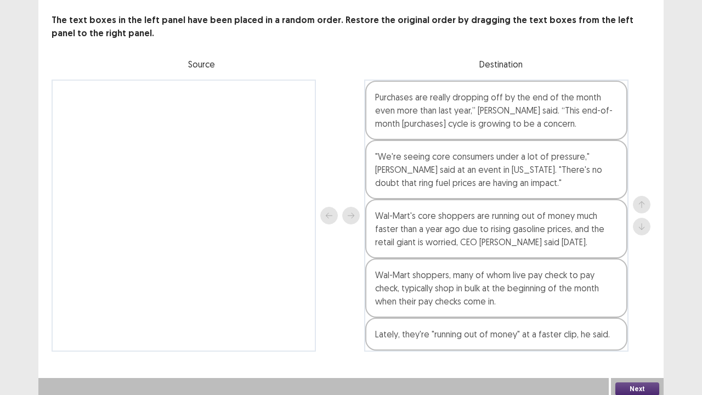
click at [641, 320] on button "Next" at bounding box center [638, 388] width 44 height 13
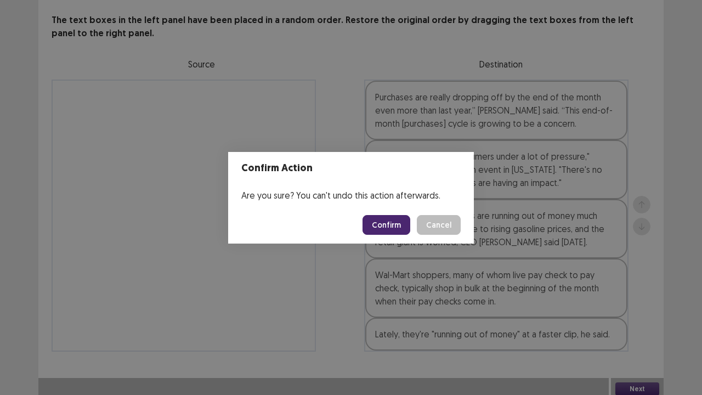
click at [390, 232] on button "Confirm" at bounding box center [387, 225] width 48 height 20
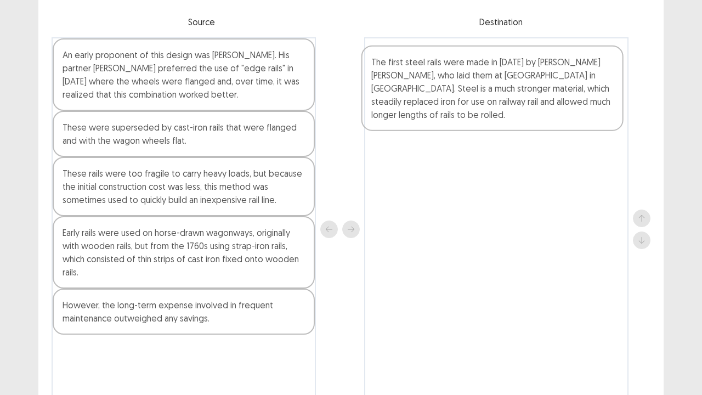
scroll to position [95, 0]
